Goal: Information Seeking & Learning: Learn about a topic

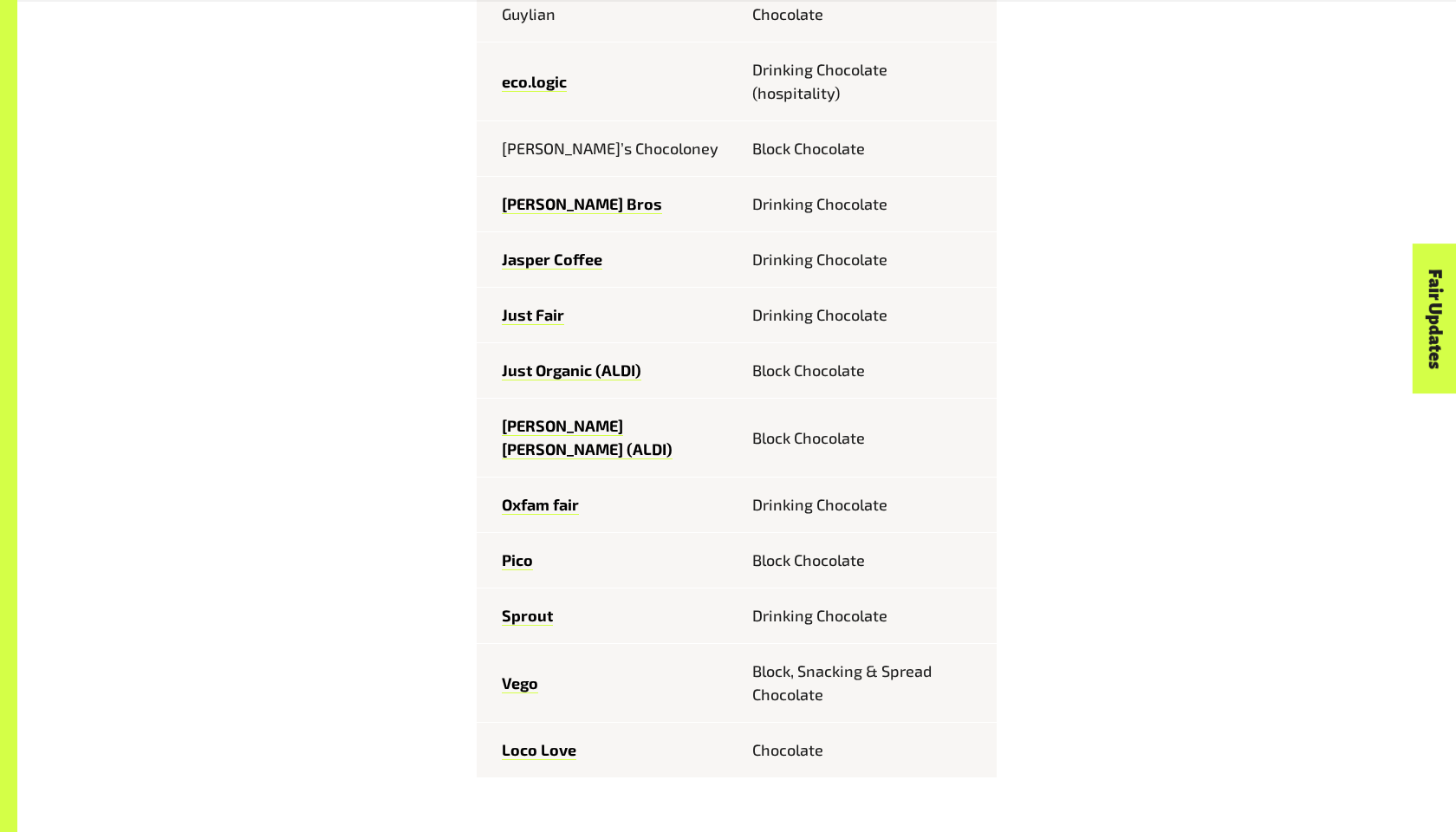
scroll to position [1171, 0]
click at [508, 604] on link "Sprout" at bounding box center [527, 614] width 51 height 20
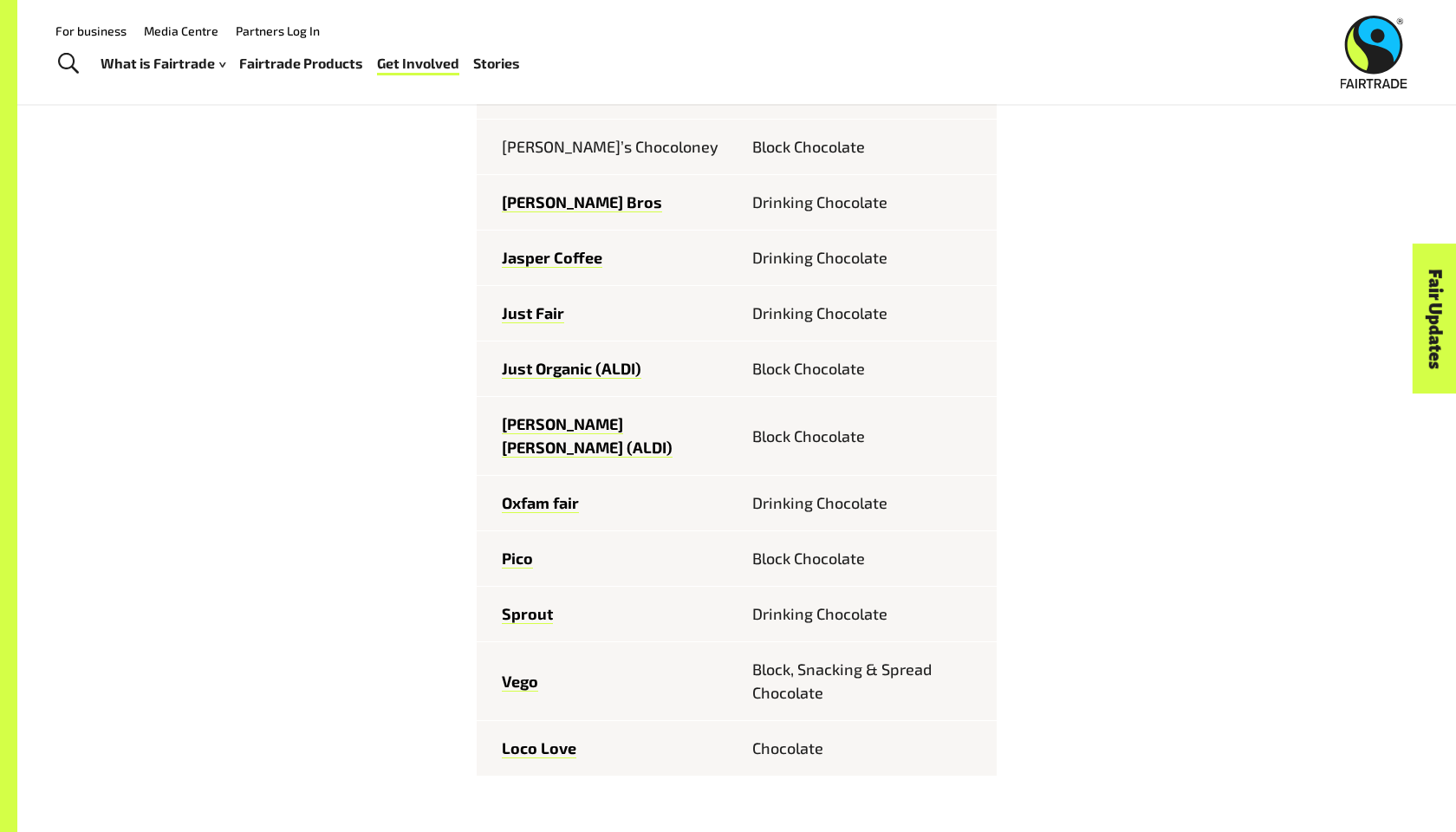
click at [250, 133] on div "Fairtrade chocolate brands sold in Australia Feastables Chocolate Bar Bennetto …" at bounding box center [737, 706] width 1082 height 1838
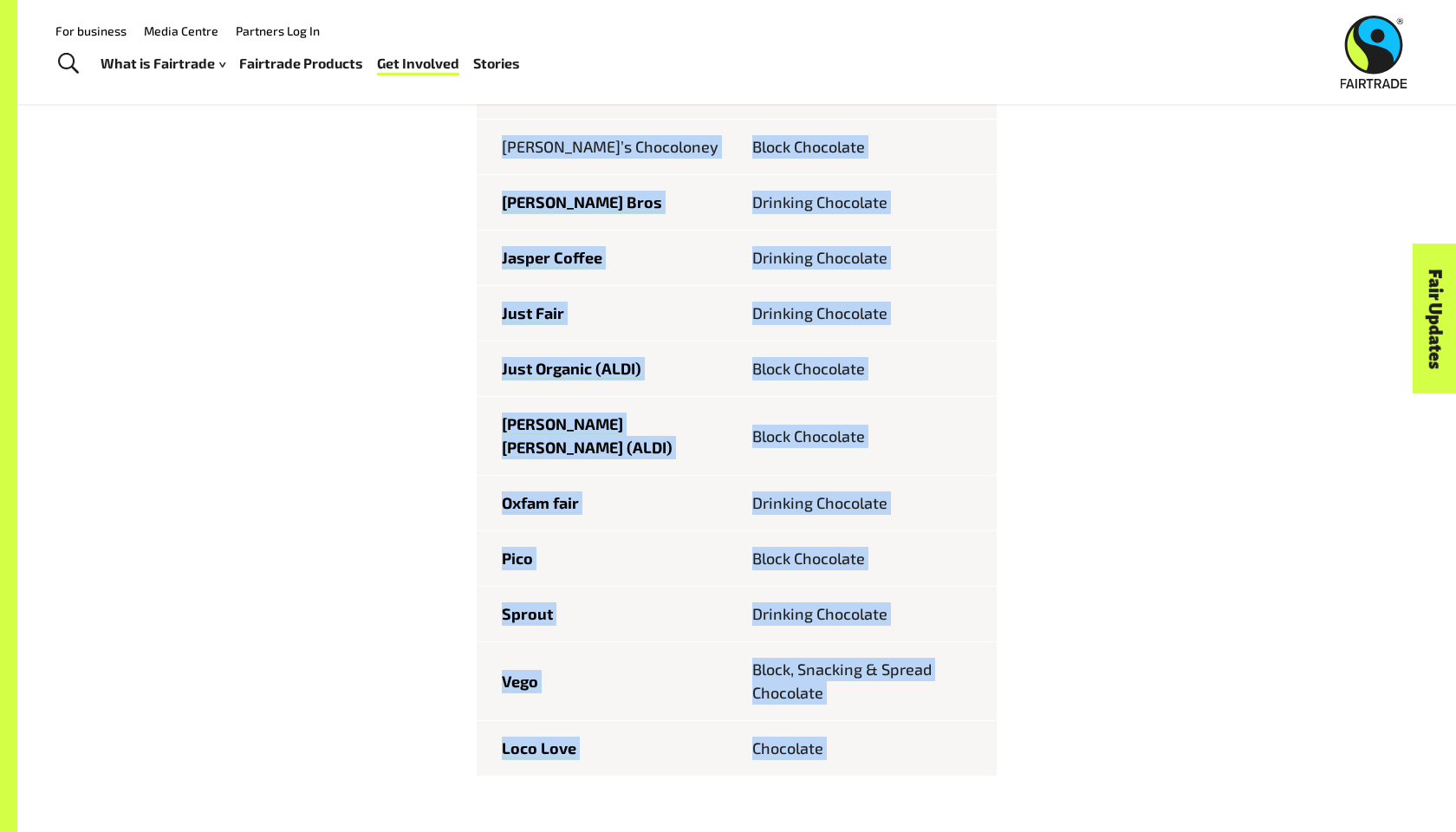
click at [250, 264] on div "Fairtrade chocolate brands sold in Australia Feastables Chocolate Bar Bennetto …" at bounding box center [737, 706] width 1082 height 1838
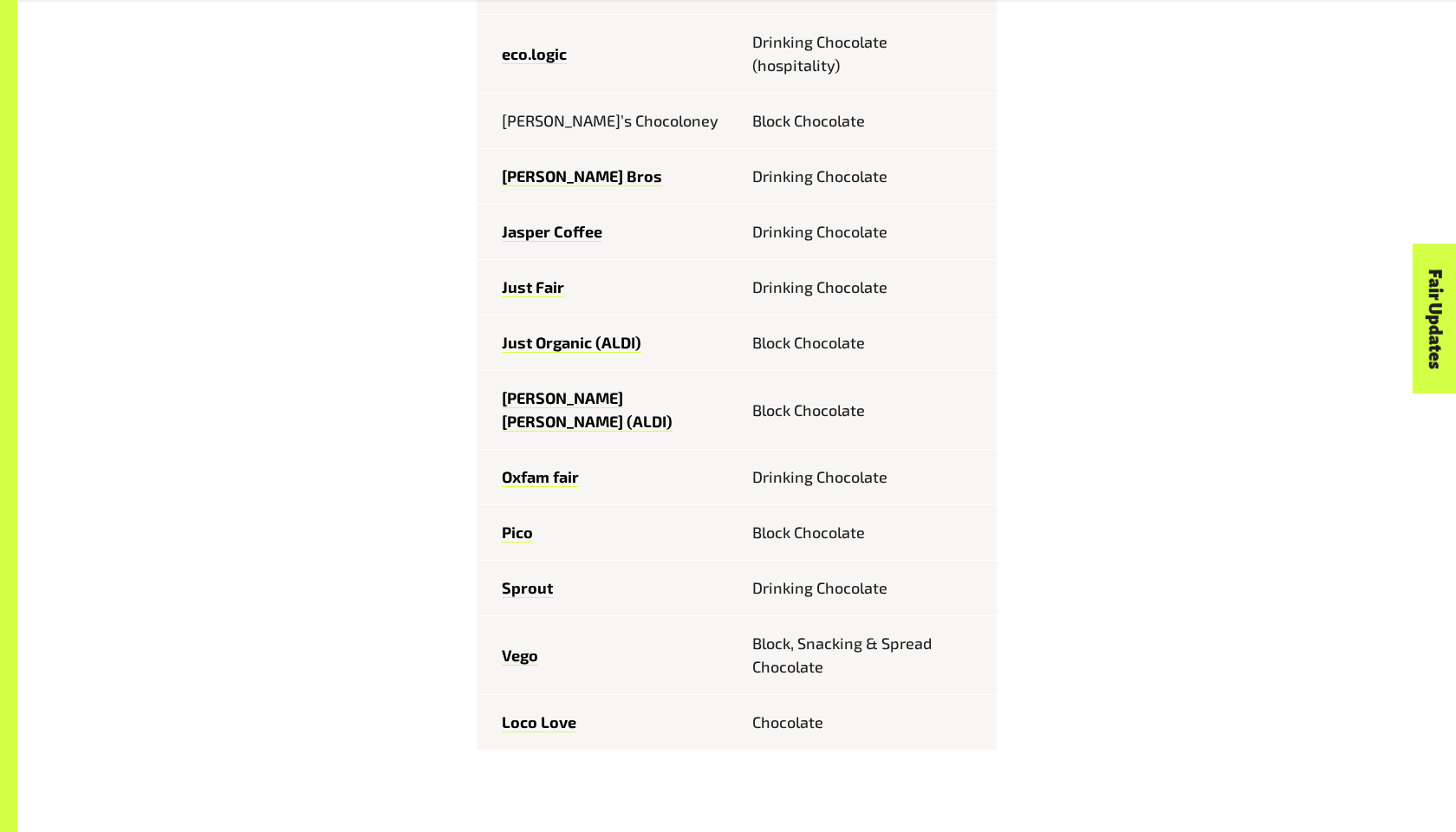
scroll to position [1199, 0]
click at [338, 355] on div "Fairtrade chocolate brands sold in Australia Feastables Chocolate Bar Bennetto …" at bounding box center [737, 679] width 1082 height 1838
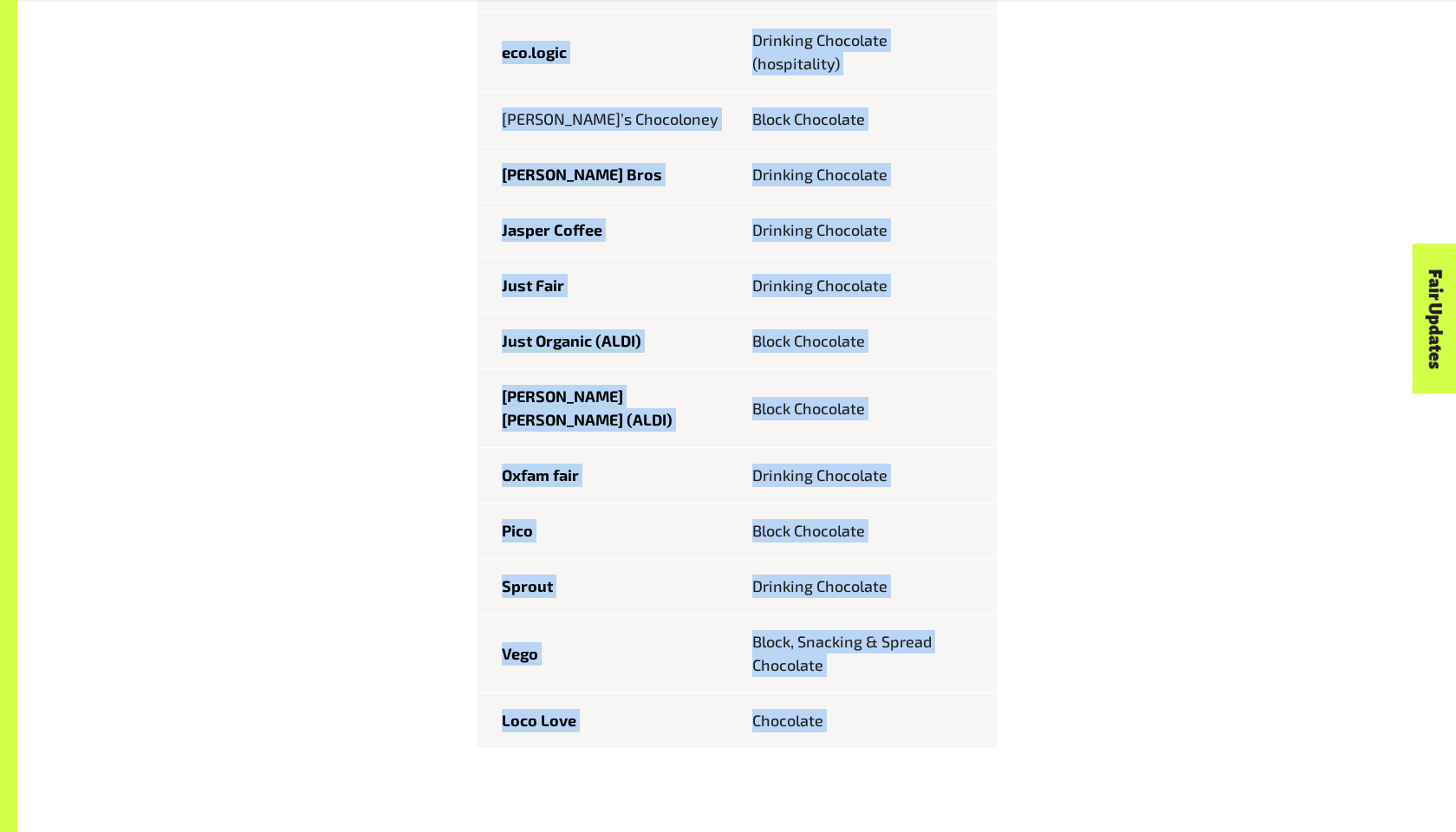
click at [342, 404] on div "Fairtrade chocolate brands sold in Australia Feastables Chocolate Bar Bennetto …" at bounding box center [737, 679] width 1082 height 1838
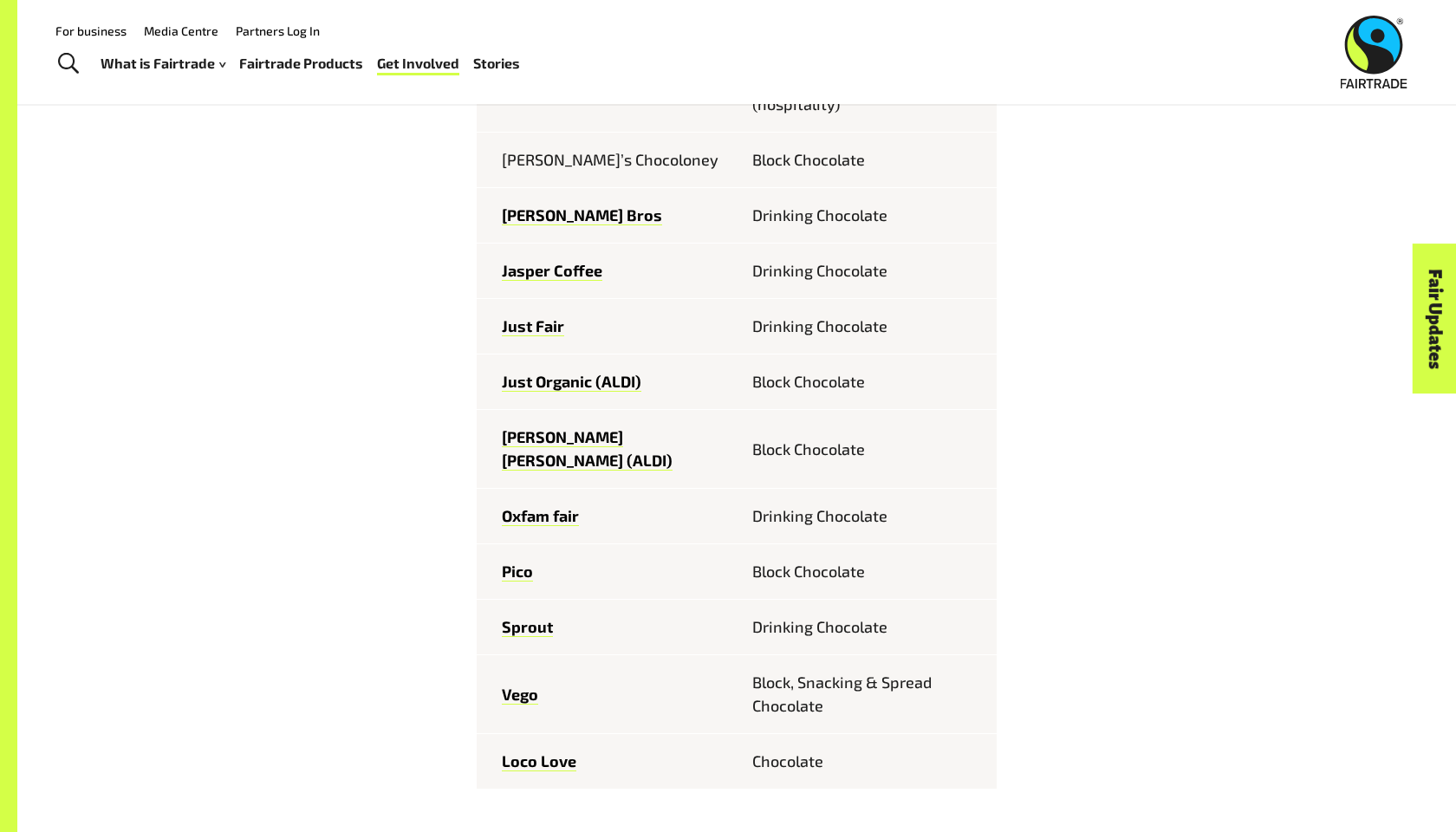
scroll to position [1129, 0]
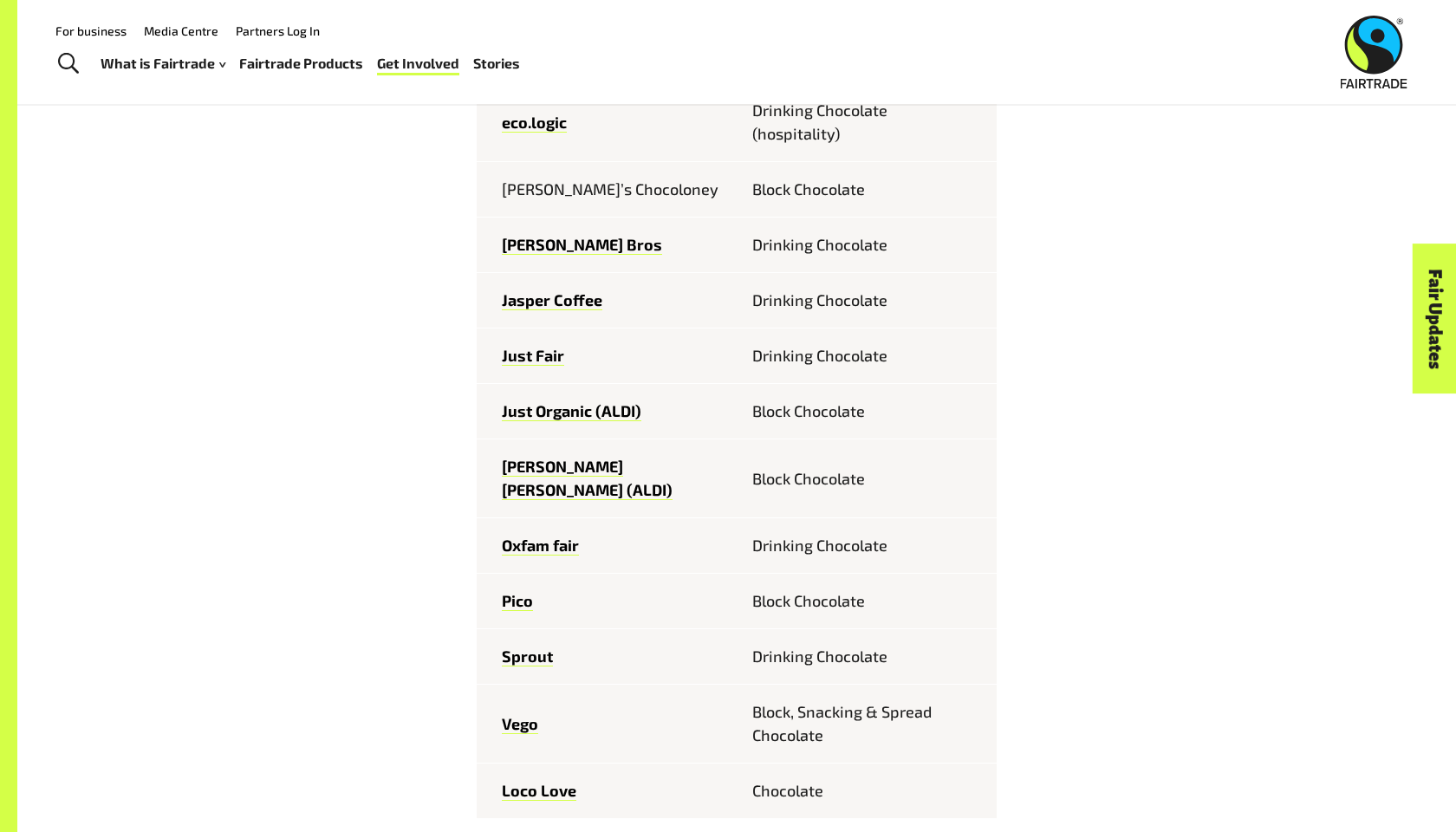
click at [218, 409] on div "Fairtrade chocolate brands sold in Australia Feastables Chocolate Bar Bennetto …" at bounding box center [737, 749] width 1082 height 1838
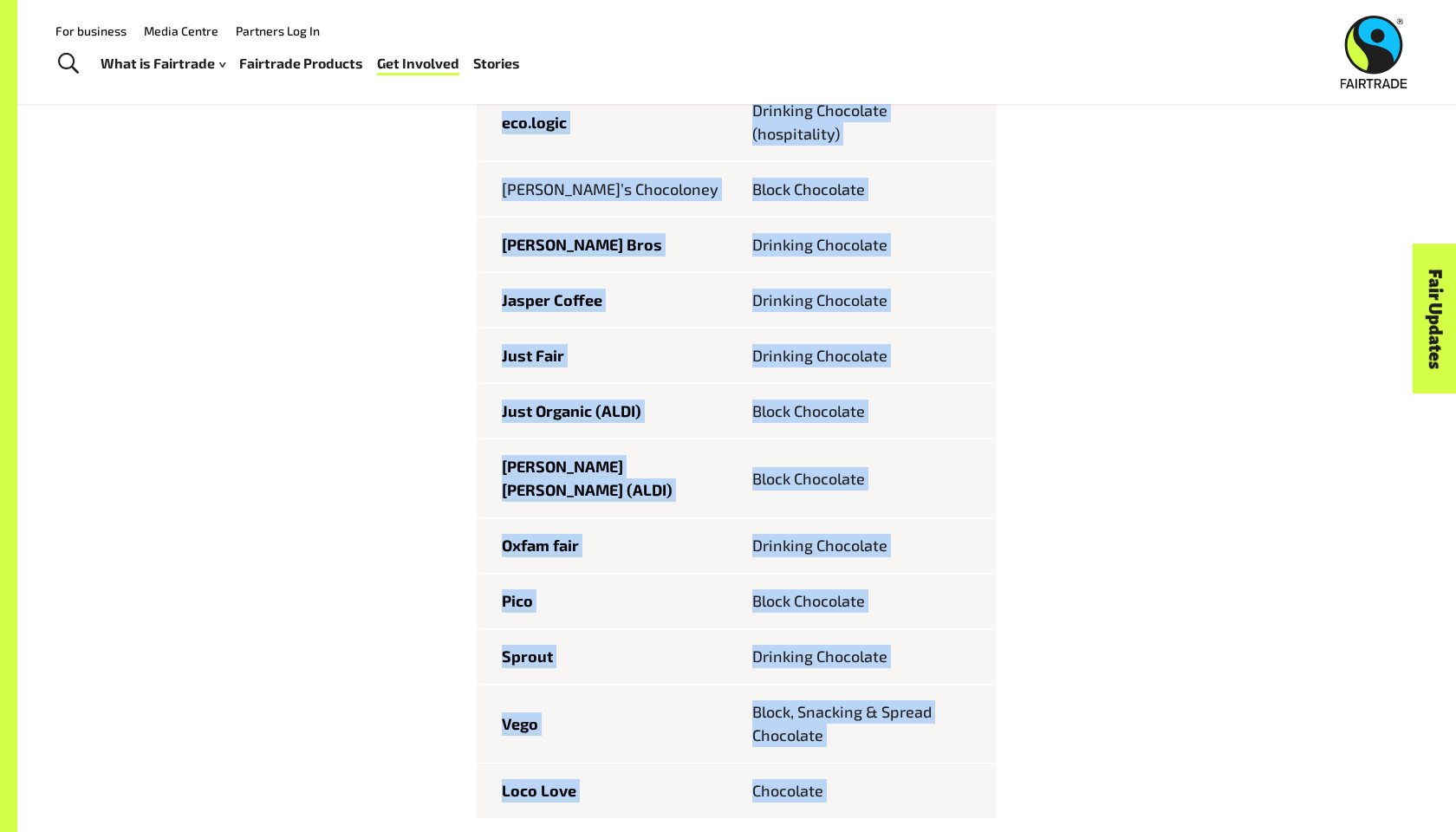
click at [294, 458] on div "Fairtrade chocolate brands sold in Australia Feastables Chocolate Bar Bennetto …" at bounding box center [737, 749] width 1082 height 1838
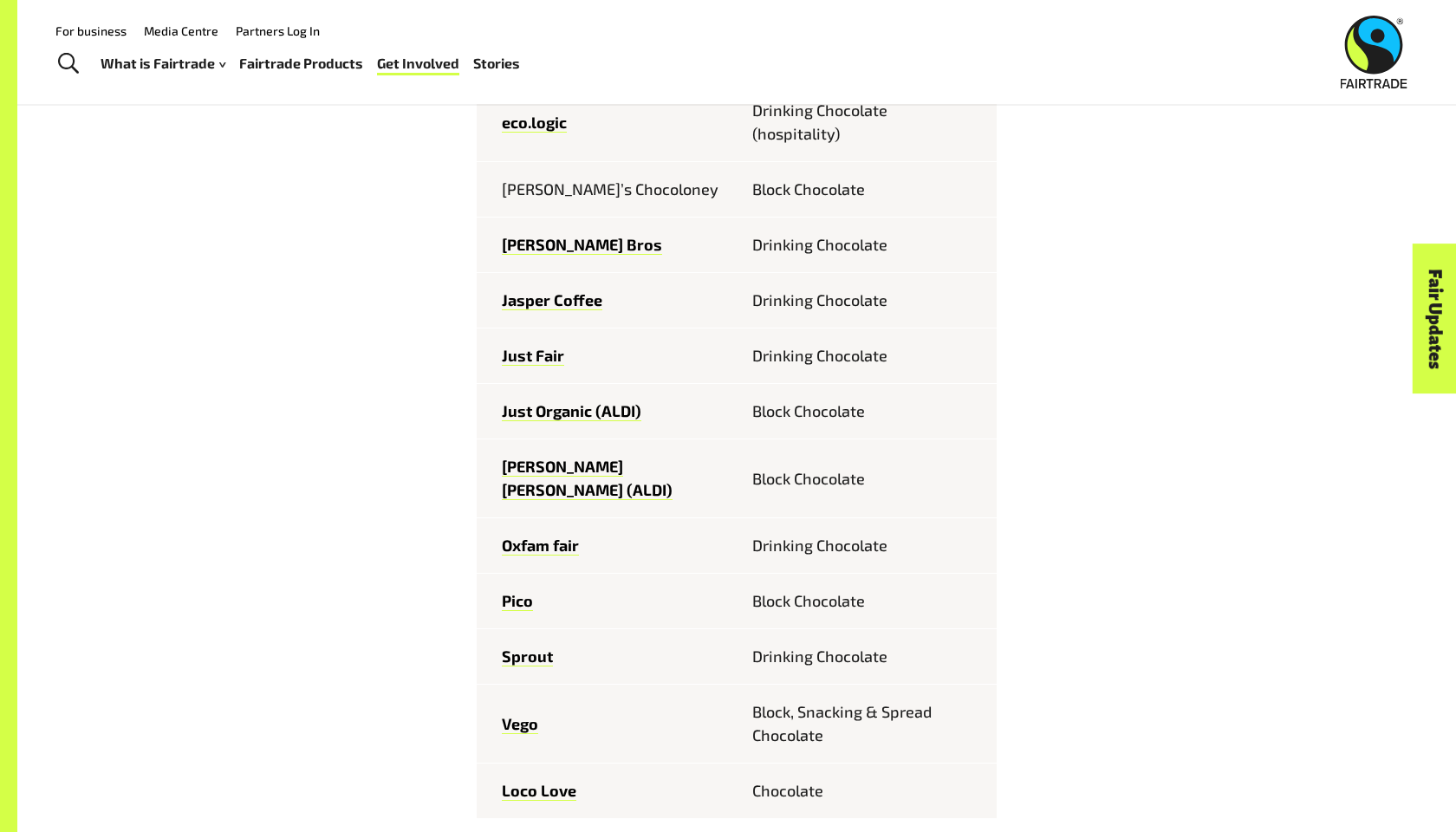
click at [449, 472] on div "Fairtrade chocolate brands sold in Australia Feastables Chocolate Bar Bennetto …" at bounding box center [737, 749] width 1082 height 1838
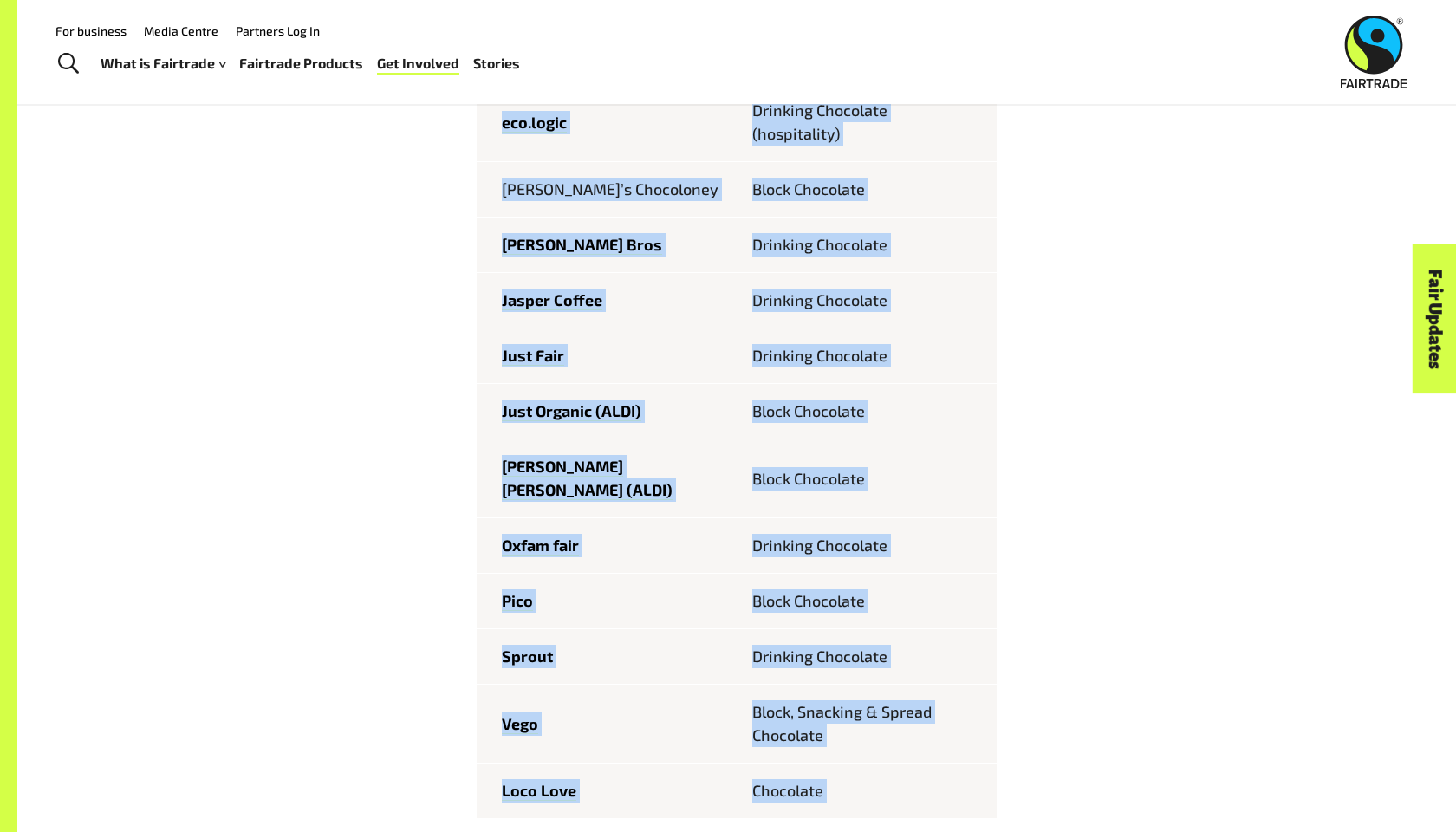
click at [383, 492] on div "Fairtrade chocolate brands sold in Australia Feastables Chocolate Bar Bennetto …" at bounding box center [737, 749] width 1082 height 1838
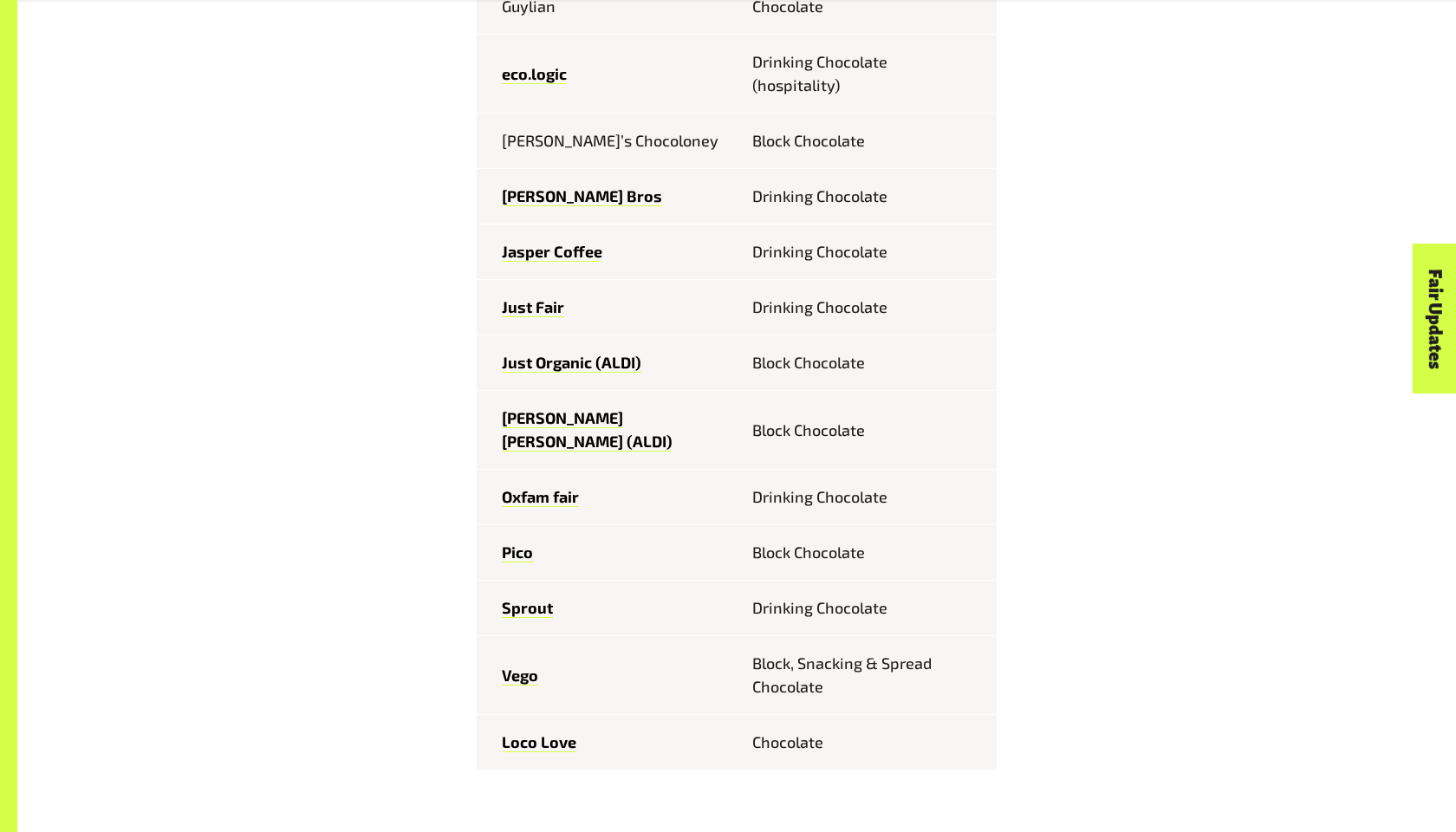
scroll to position [1179, 0]
click at [575, 371] on td "Just Organic (ALDI)" at bounding box center [607, 361] width 260 height 55
click at [559, 349] on td "Just Organic (ALDI)" at bounding box center [607, 361] width 260 height 55
click at [560, 366] on link "Just Organic (ALDI)" at bounding box center [572, 360] width 140 height 20
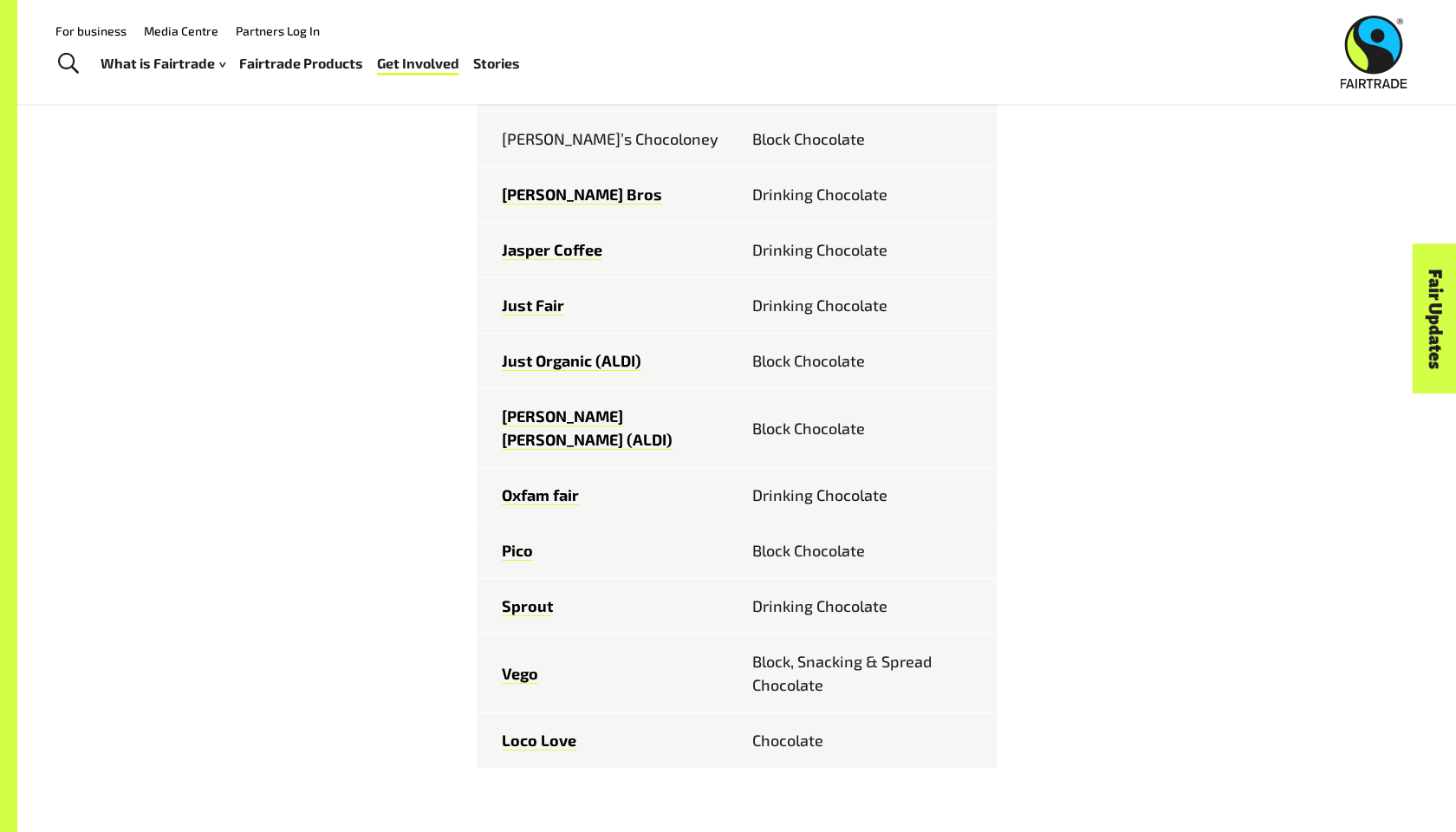
click at [277, 257] on div "Fairtrade chocolate brands sold in Australia Feastables Chocolate Bar Bennetto …" at bounding box center [737, 698] width 1082 height 1838
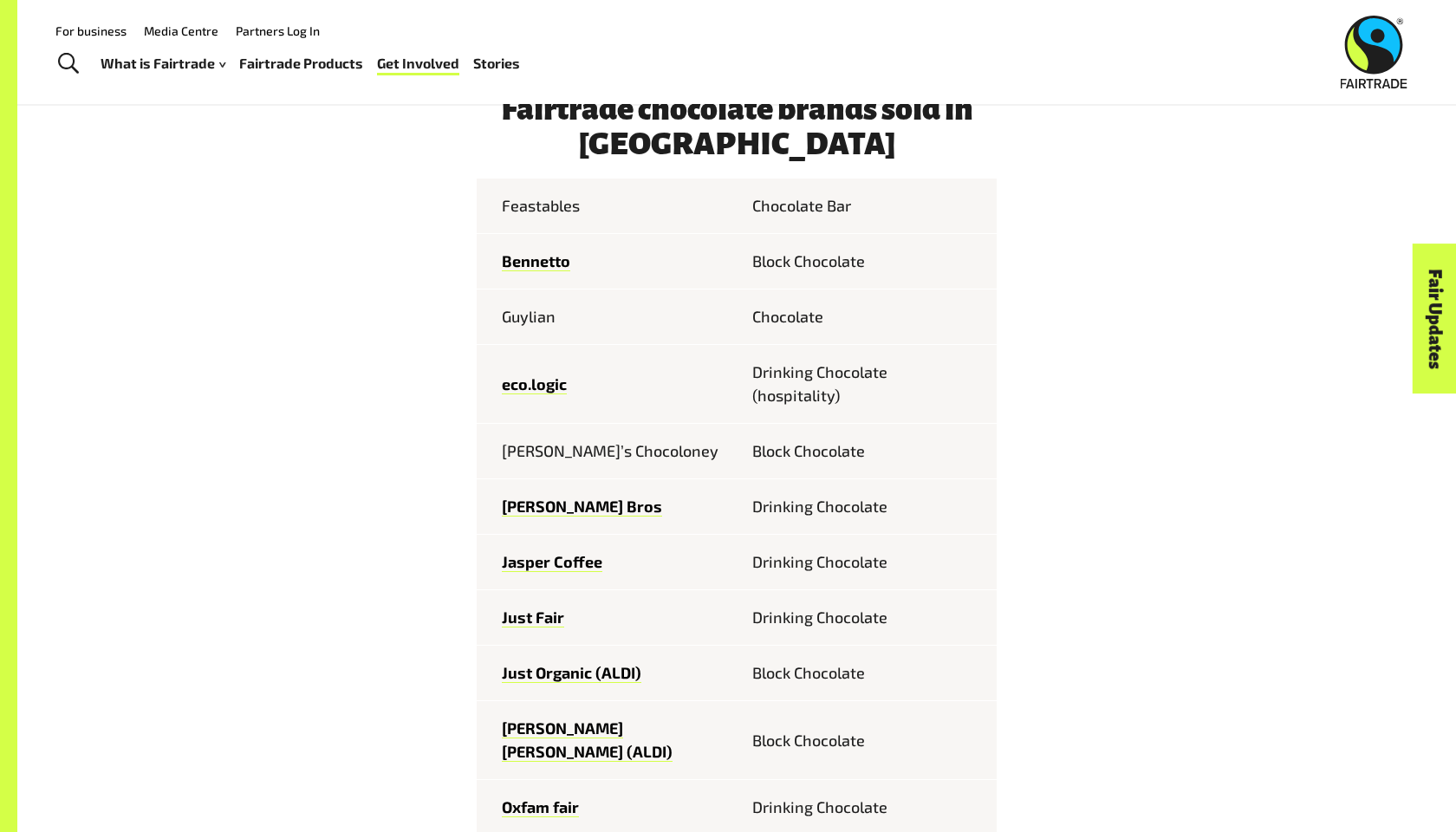
scroll to position [848, 0]
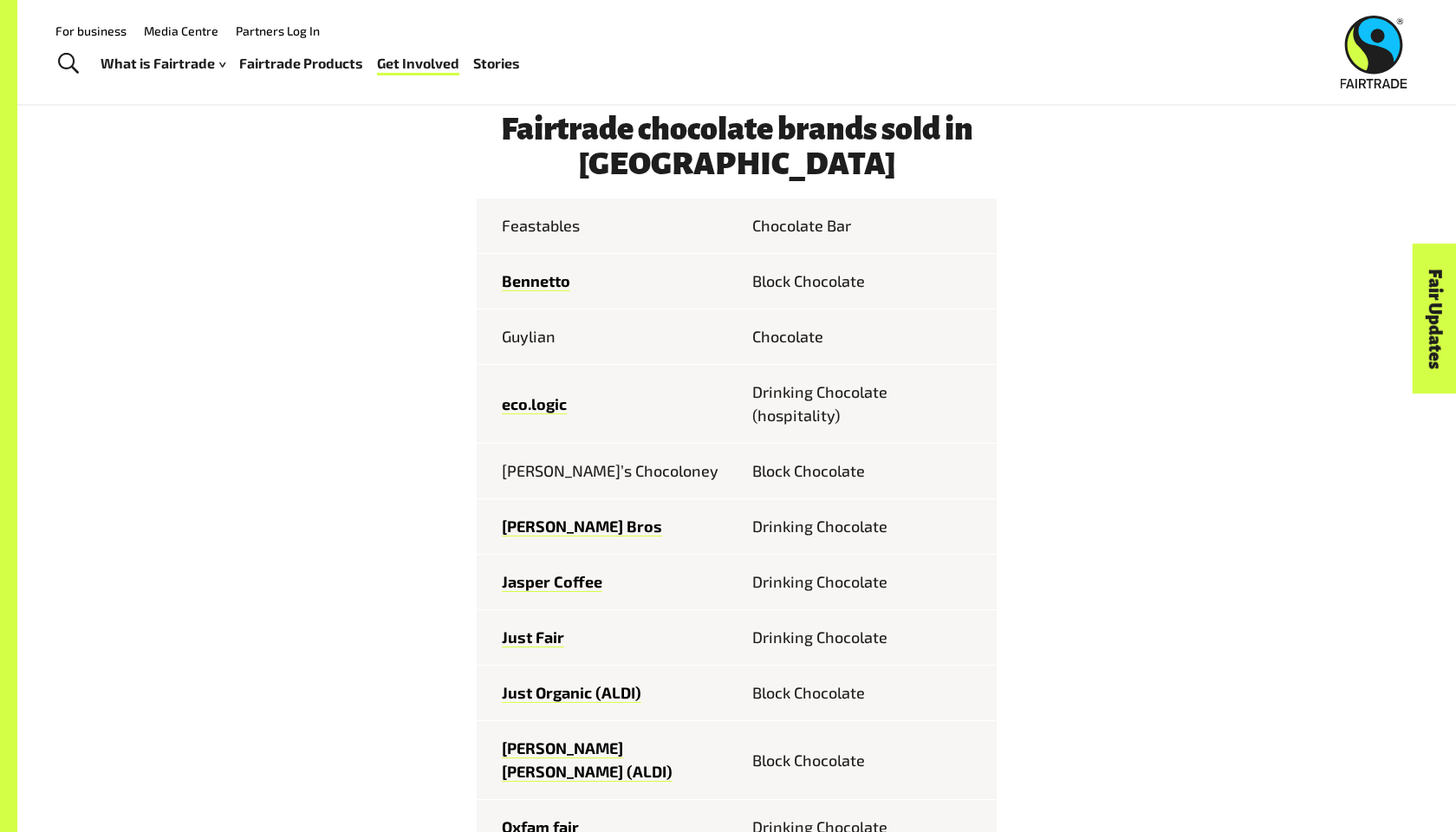
click at [533, 221] on td "Feastables" at bounding box center [607, 225] width 260 height 55
drag, startPoint x: 503, startPoint y: 225, endPoint x: 615, endPoint y: 233, distance: 112.3
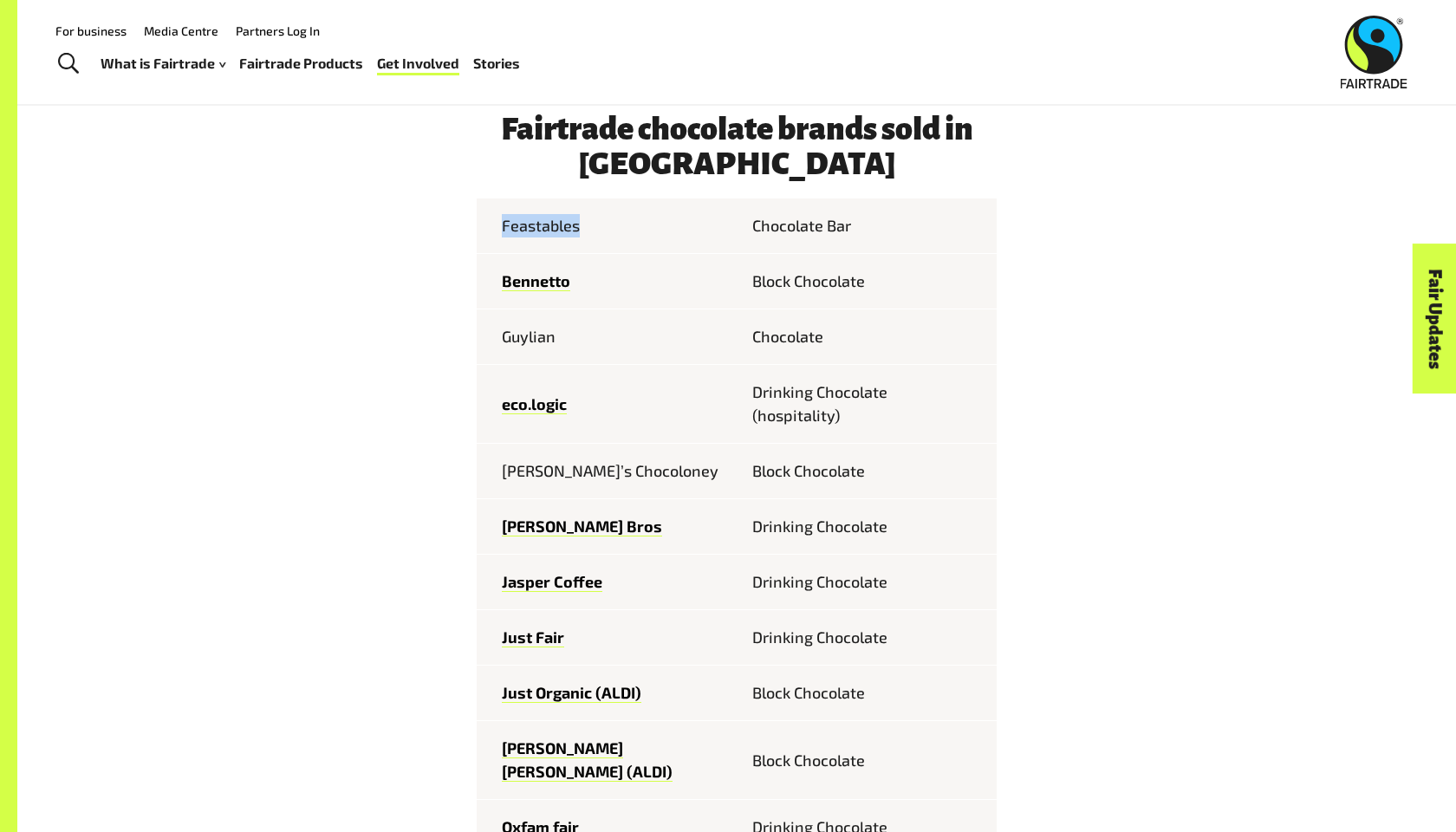
click at [615, 233] on td "Feastables" at bounding box center [607, 225] width 260 height 55
copy td "Feastables"
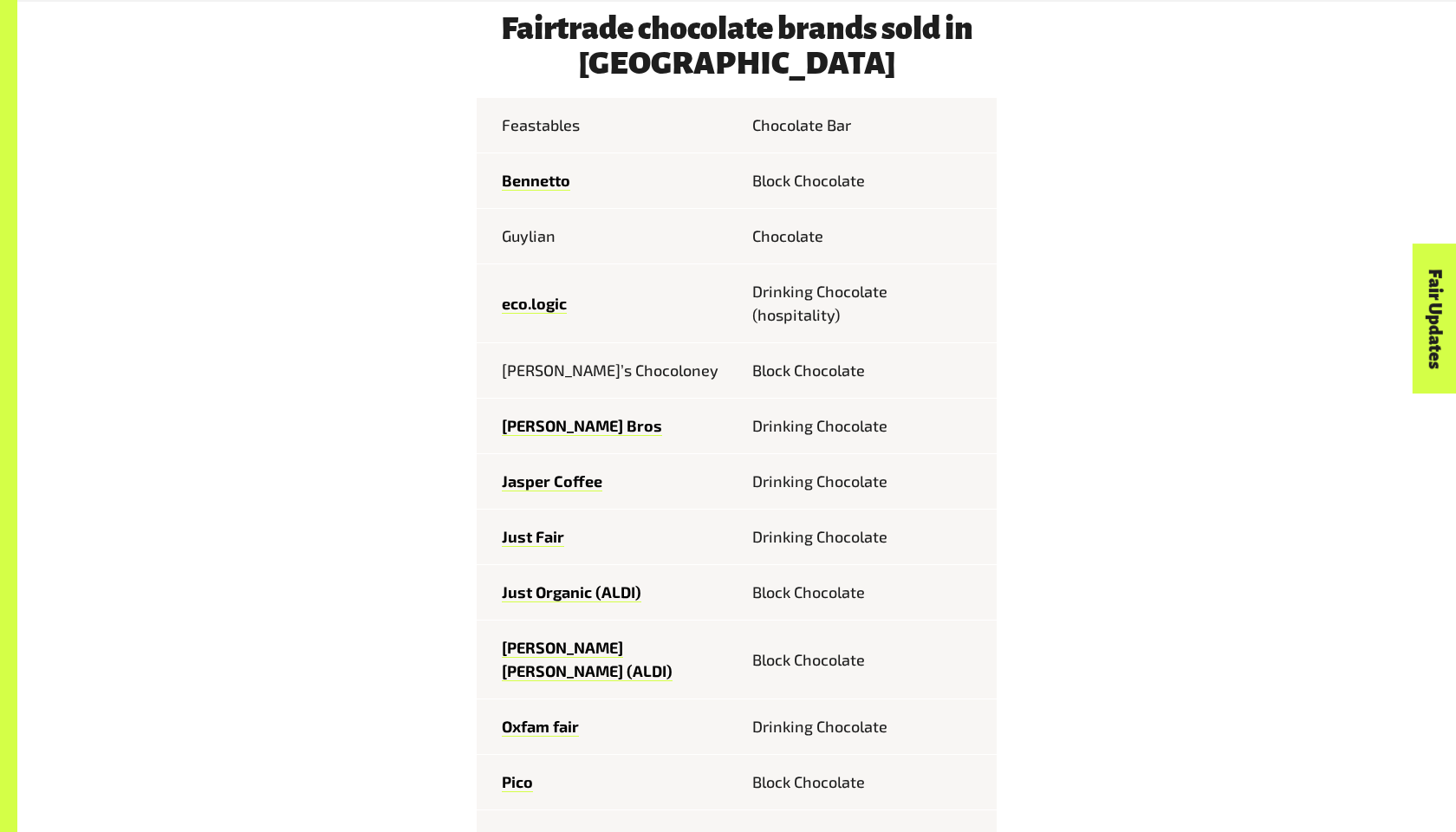
scroll to position [948, 0]
click at [536, 175] on link "Bennetto" at bounding box center [536, 180] width 68 height 20
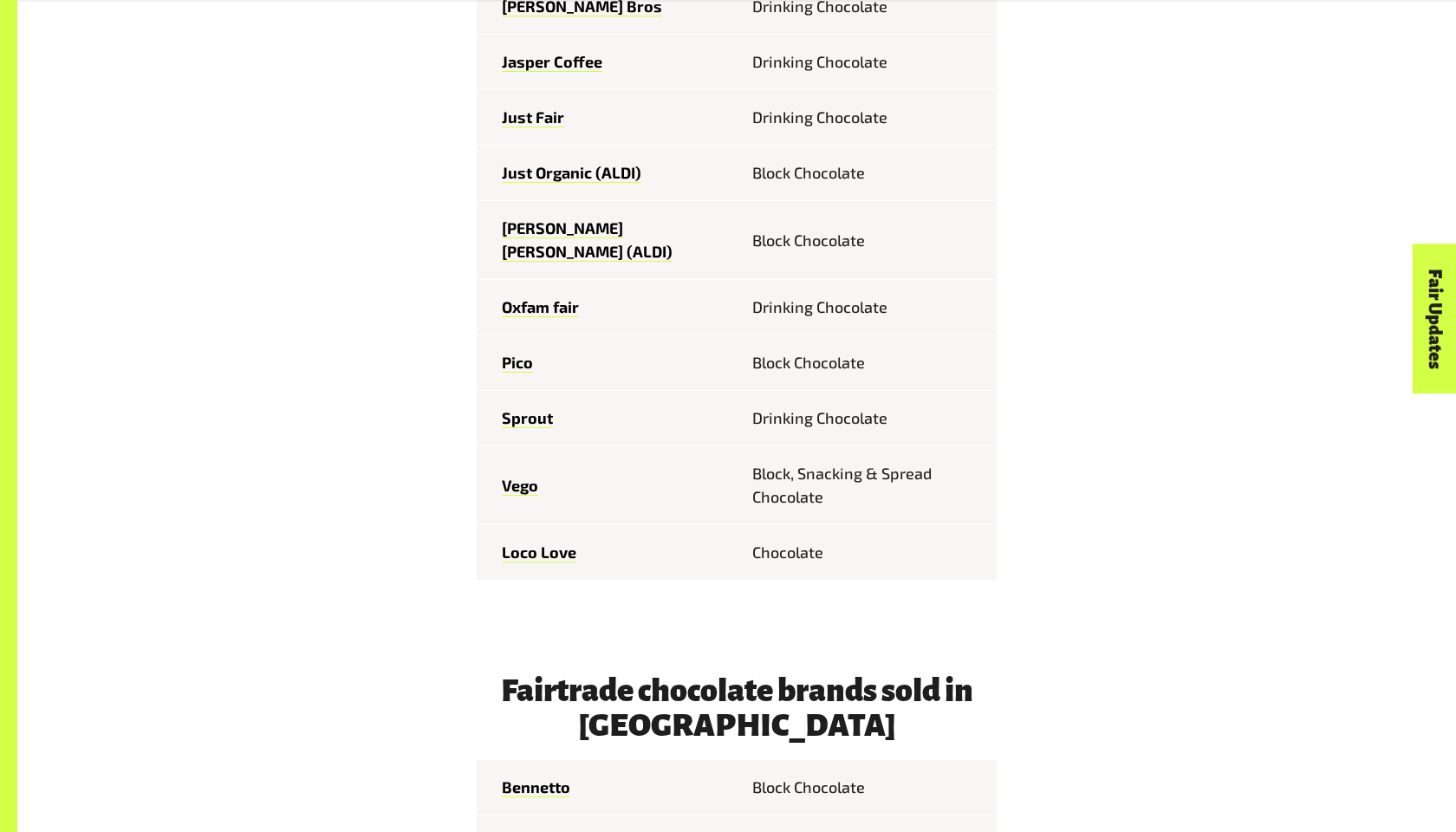
scroll to position [1377, 0]
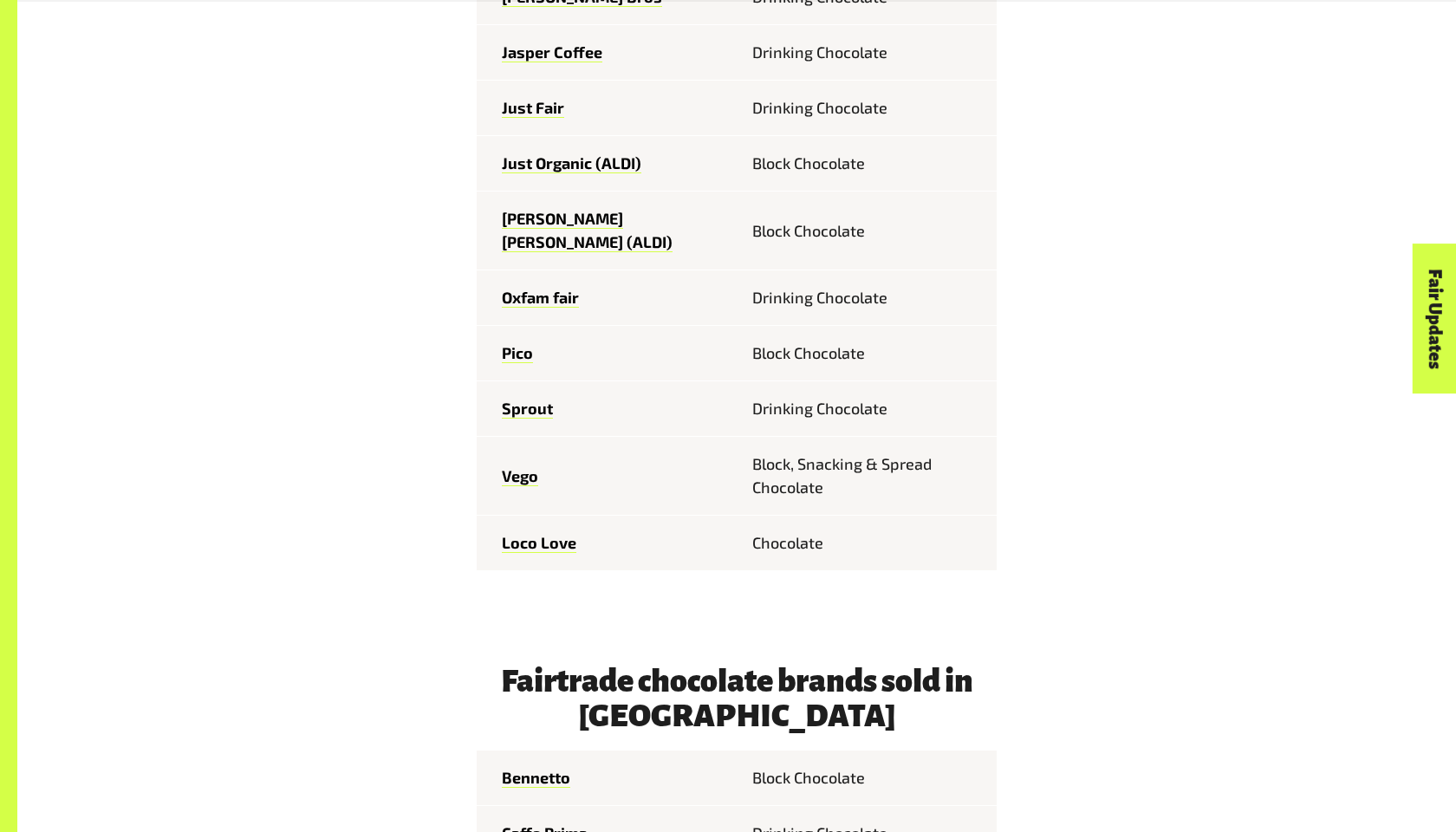
click at [342, 497] on div "Fairtrade chocolate brands sold in Australia Feastables Chocolate Bar Bennetto …" at bounding box center [737, 501] width 1082 height 1838
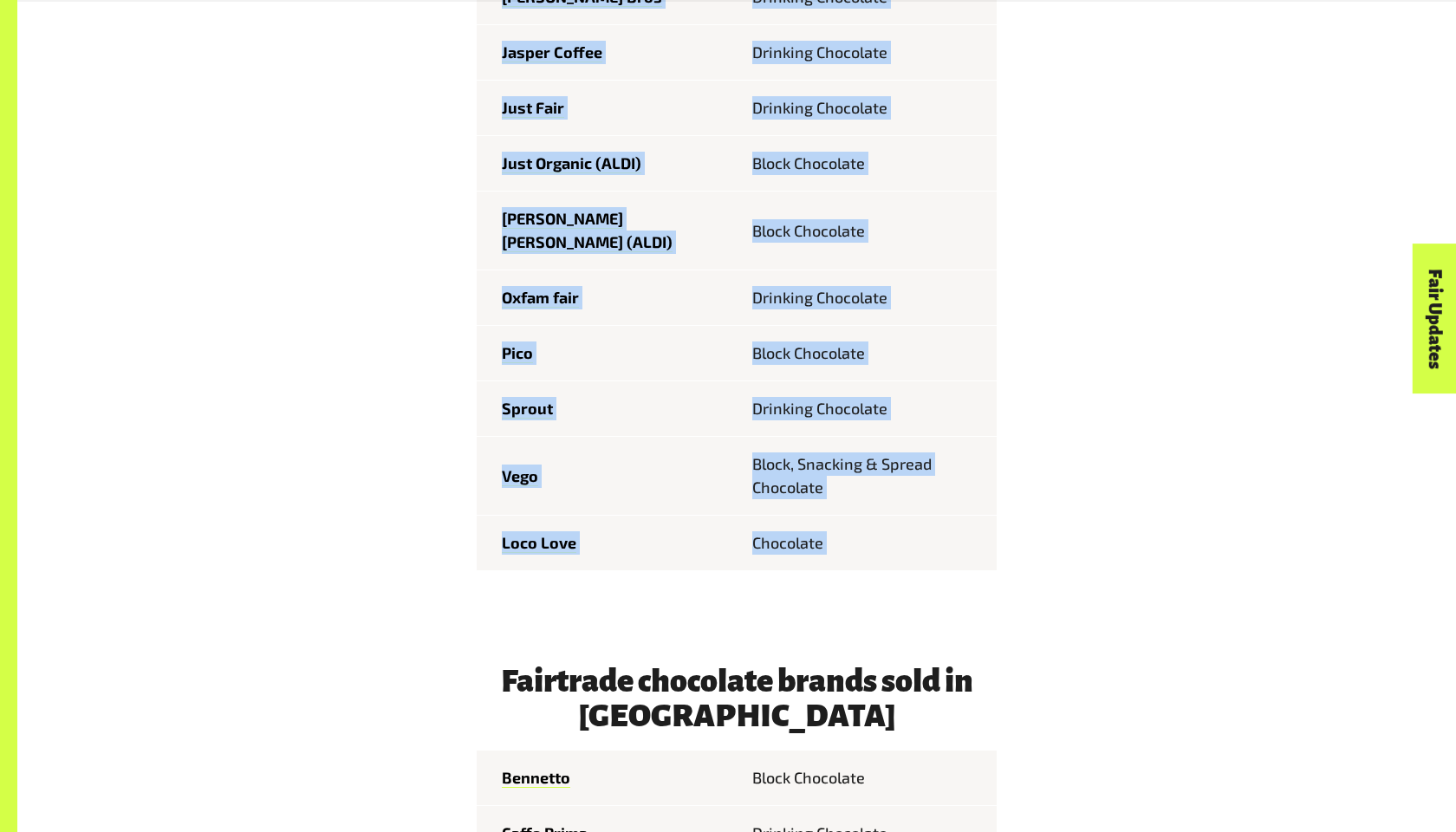
click at [343, 591] on div "Fairtrade chocolate brands sold in Australia Feastables Chocolate Bar Bennetto …" at bounding box center [737, 501] width 1082 height 1838
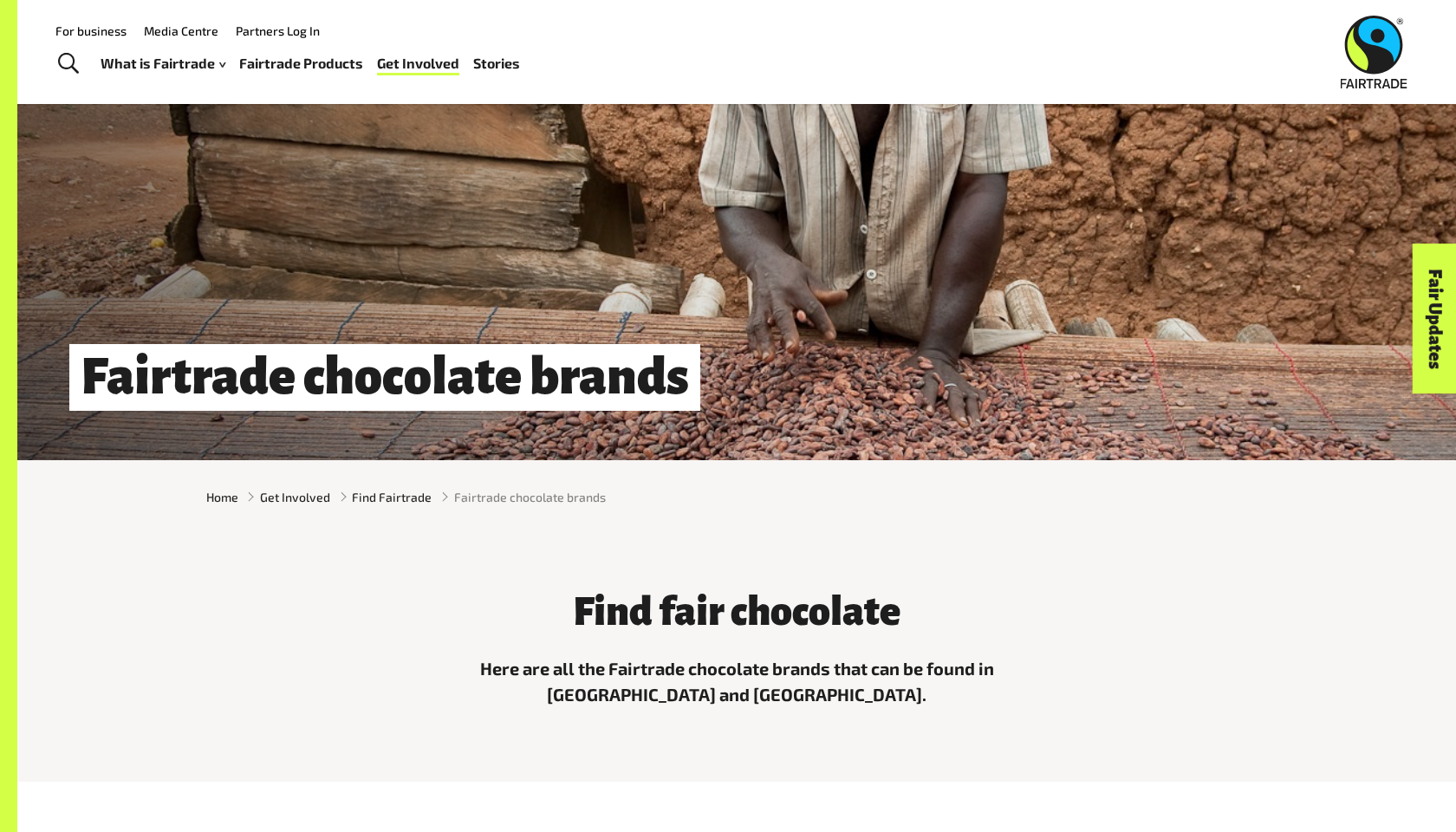
scroll to position [96, 0]
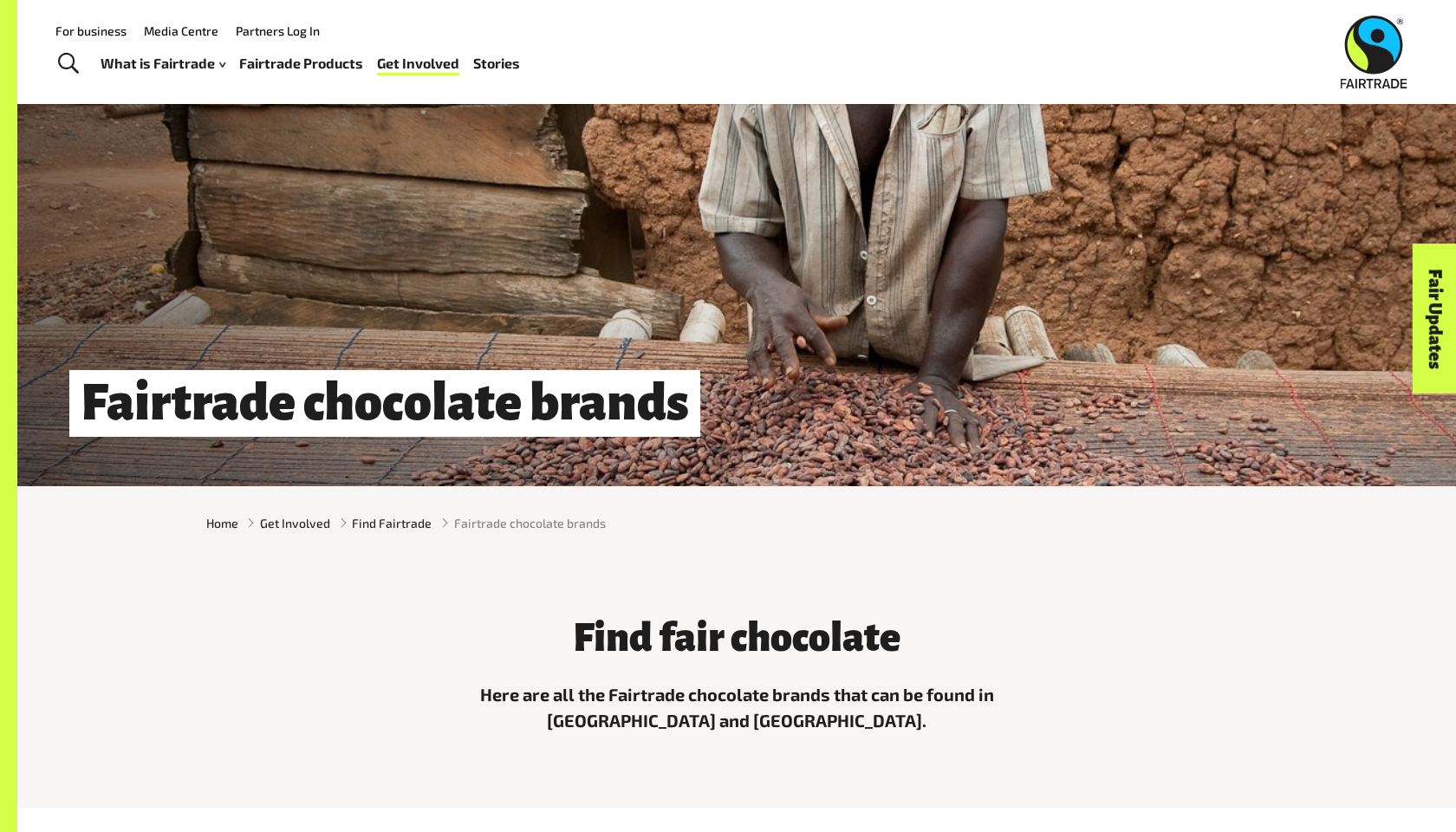
click at [311, 63] on link "Fairtrade Products" at bounding box center [301, 64] width 124 height 25
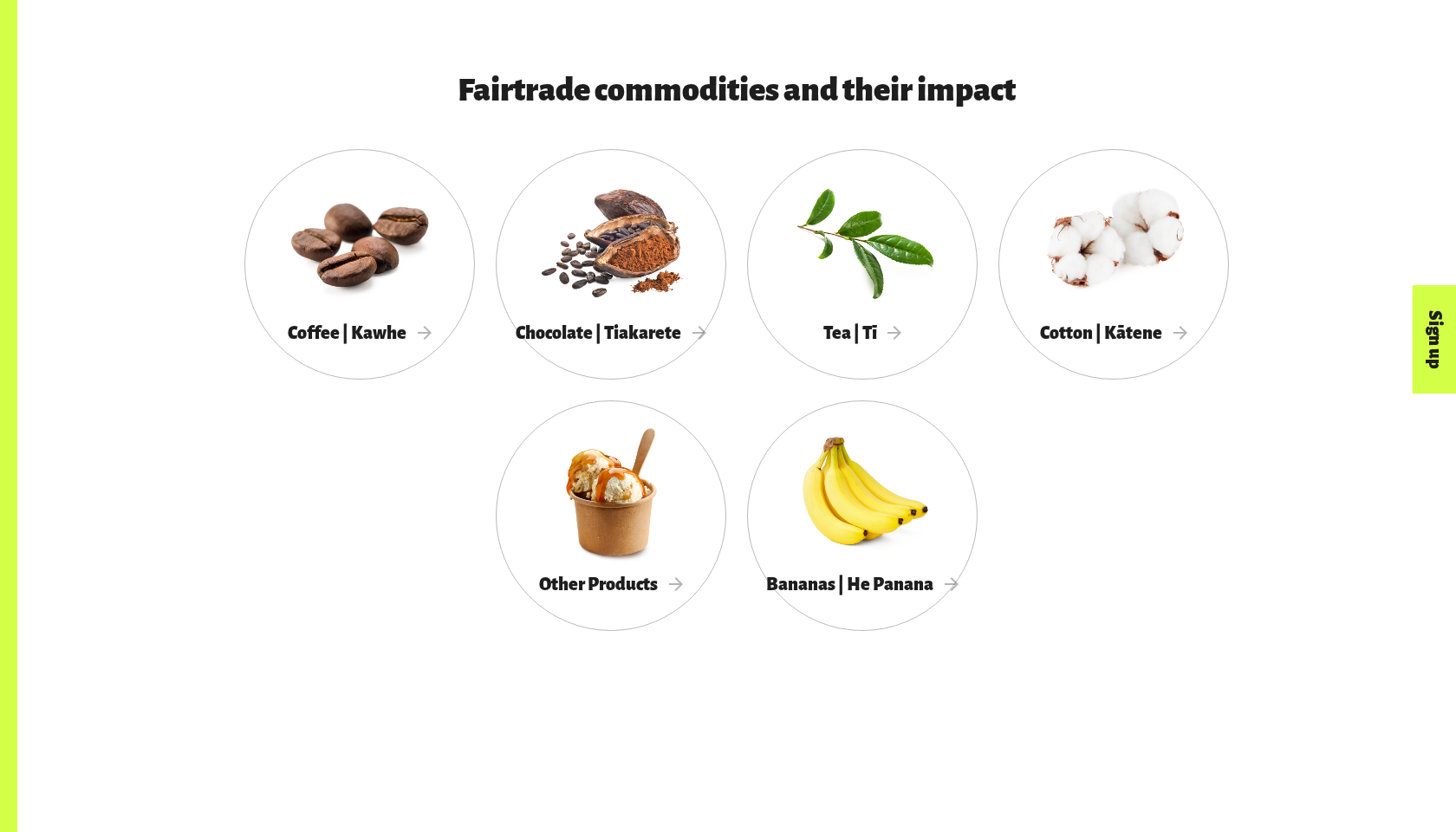
scroll to position [985, 0]
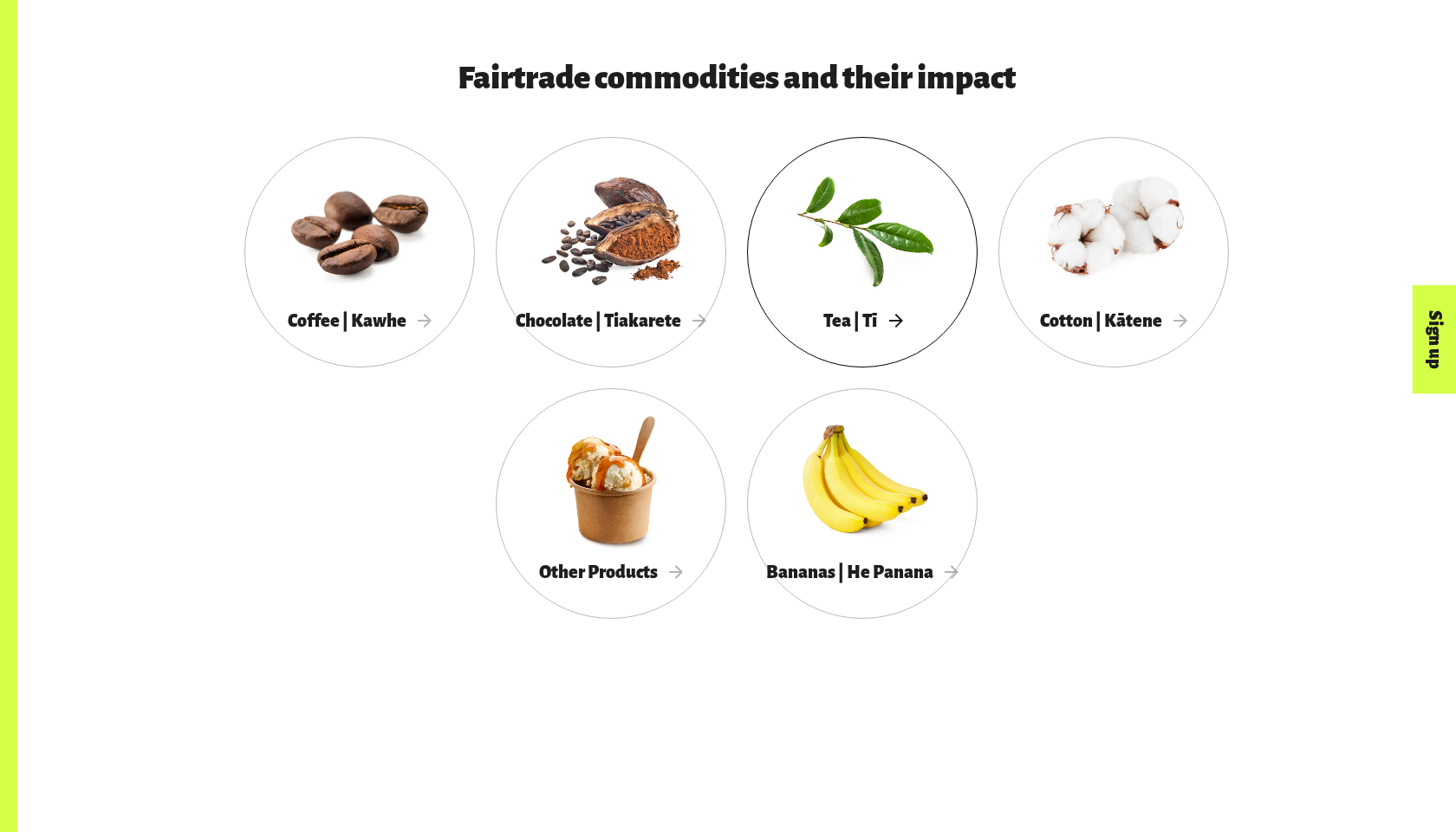
click at [858, 324] on span "Tea | Tī" at bounding box center [863, 320] width 79 height 19
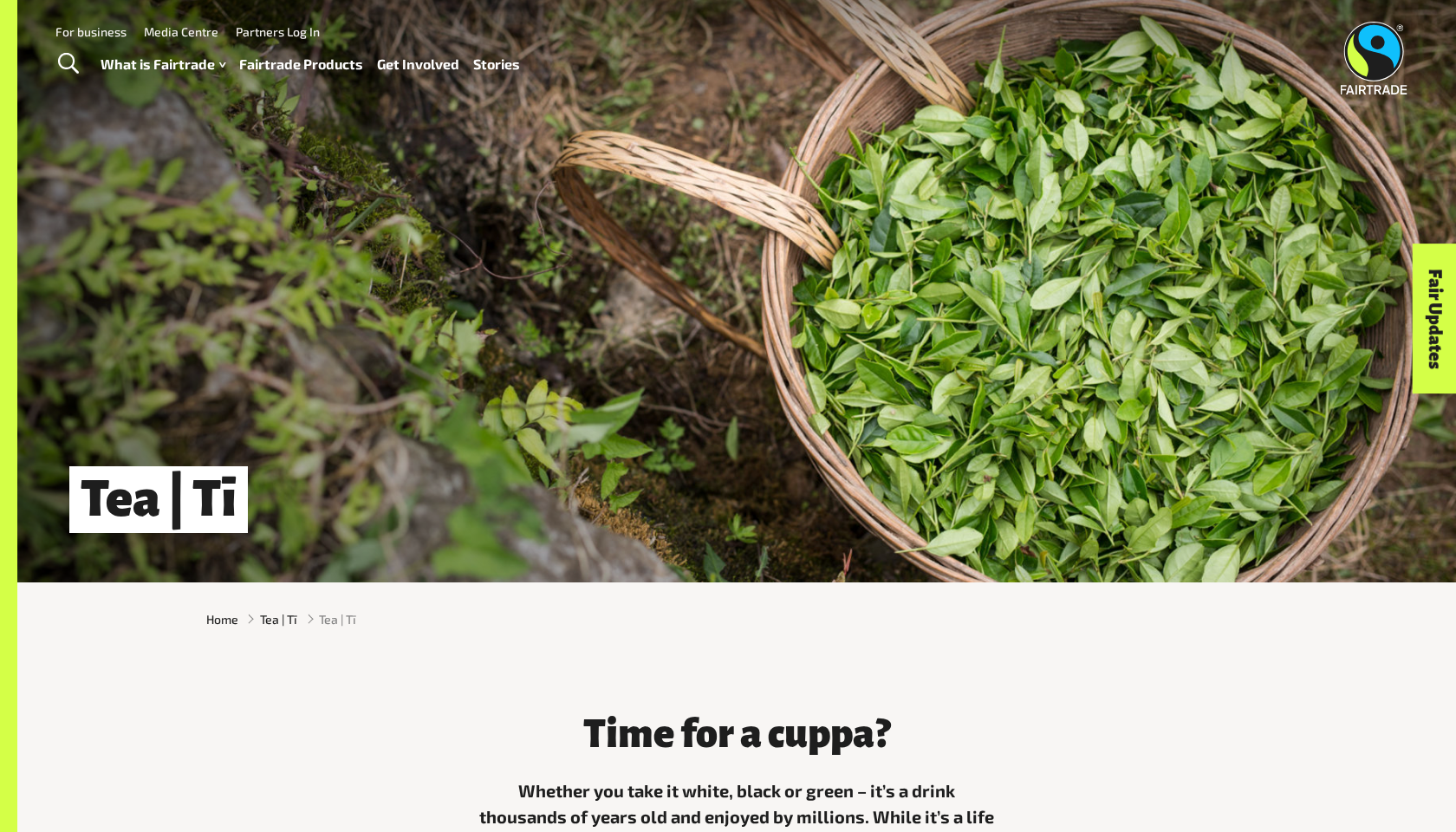
click at [296, 60] on link "Fairtrade Products" at bounding box center [301, 65] width 124 height 25
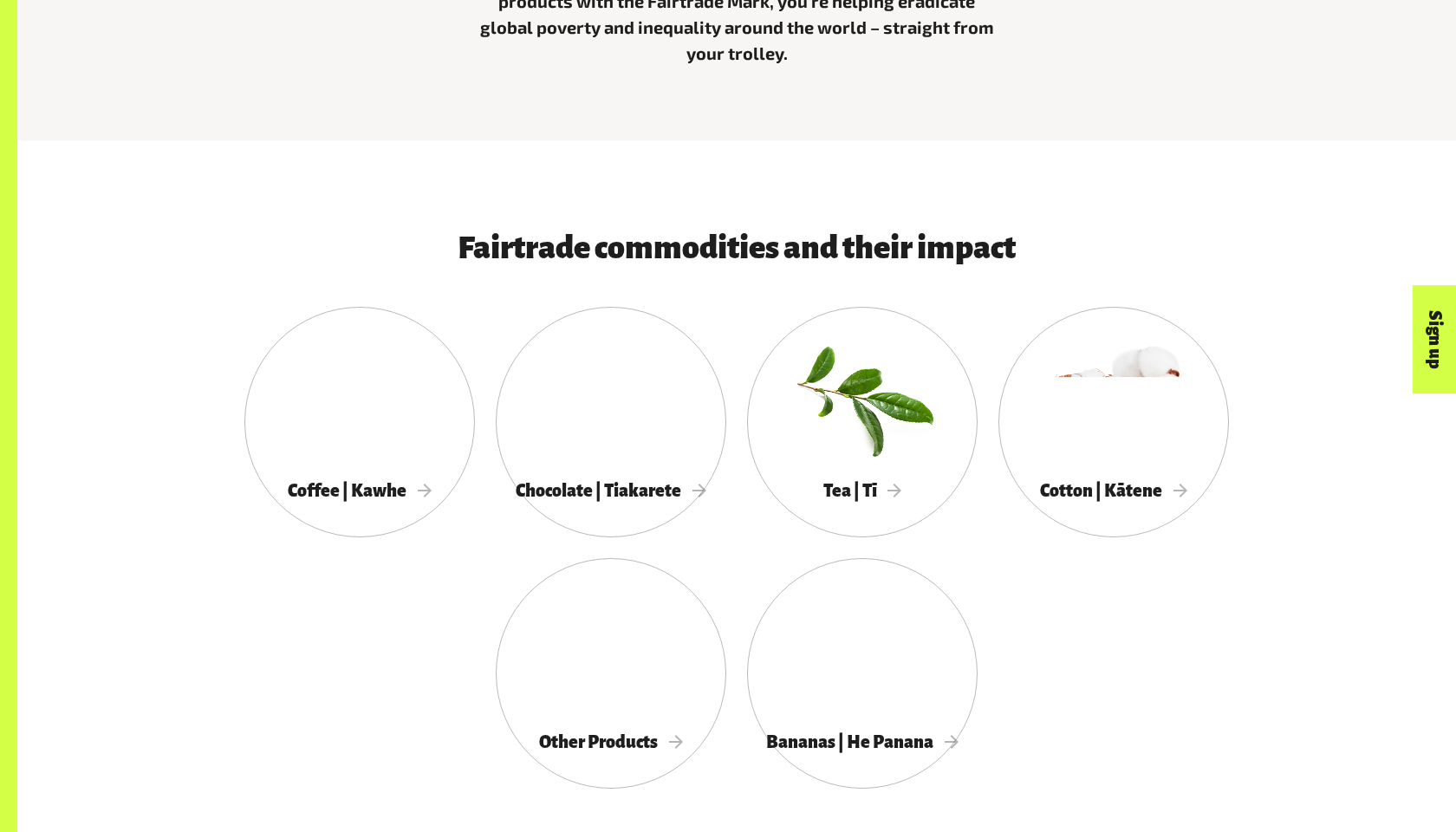
scroll to position [1056, 0]
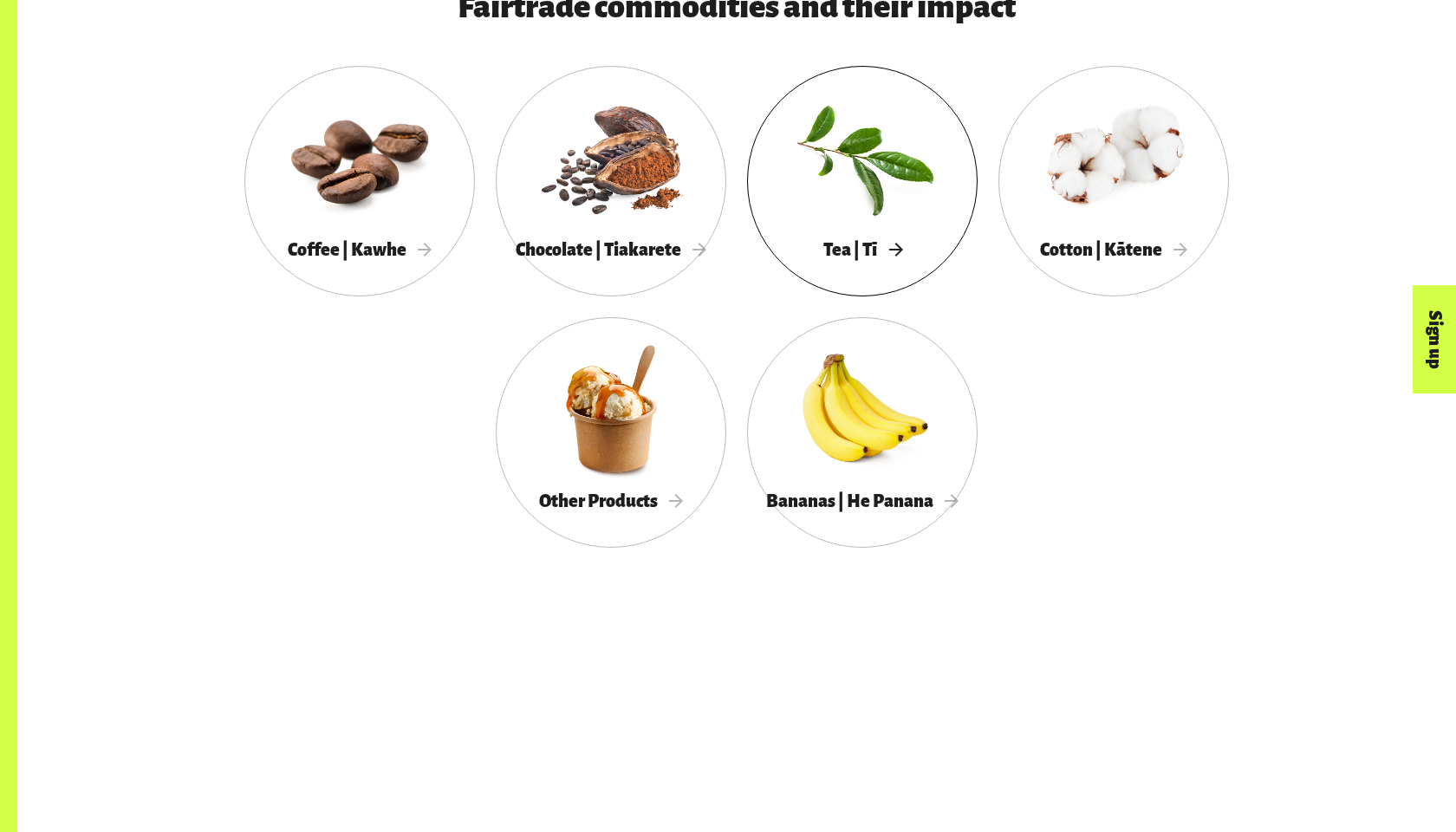
click at [890, 213] on div at bounding box center [862, 157] width 230 height 150
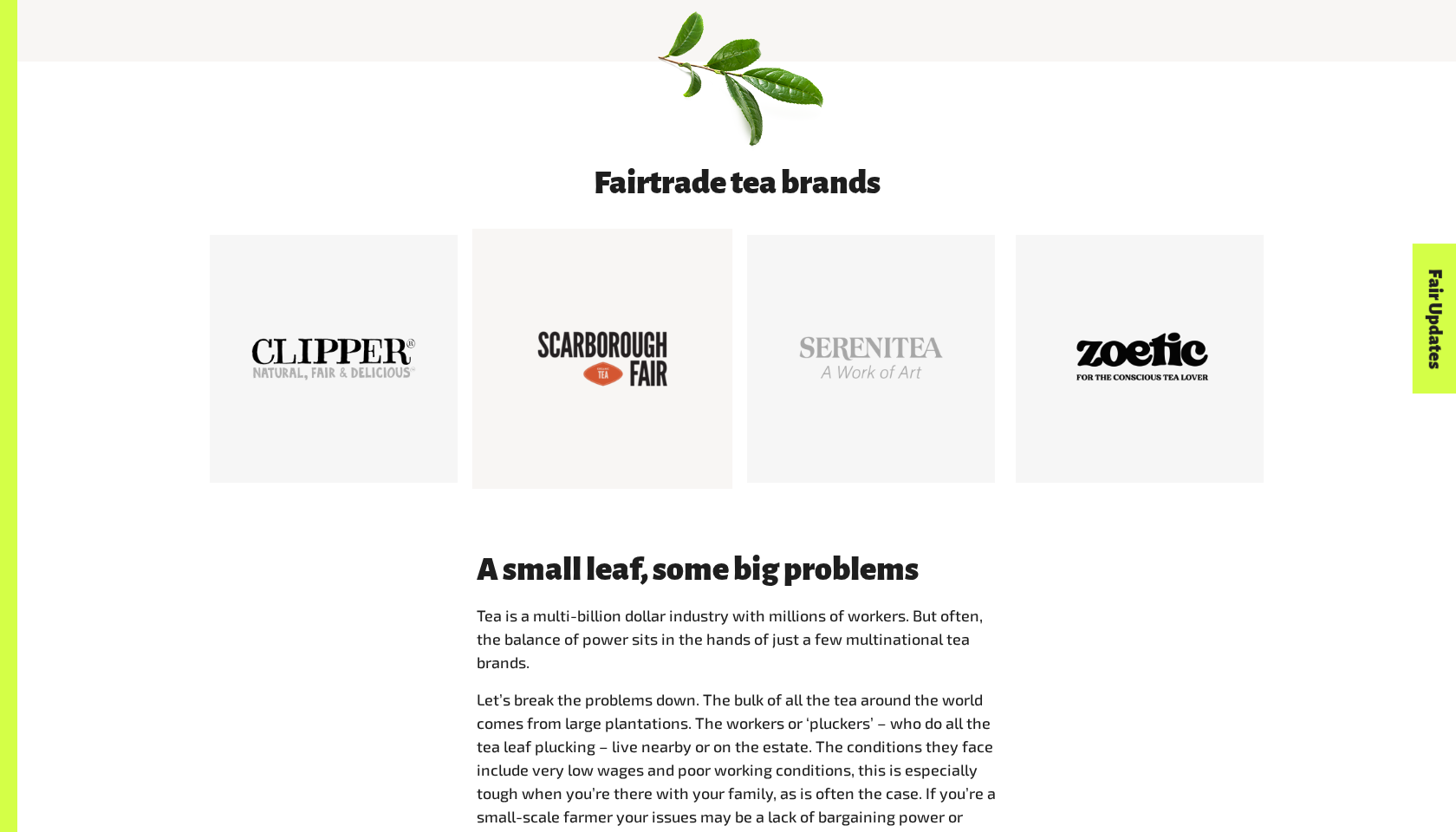
scroll to position [980, 0]
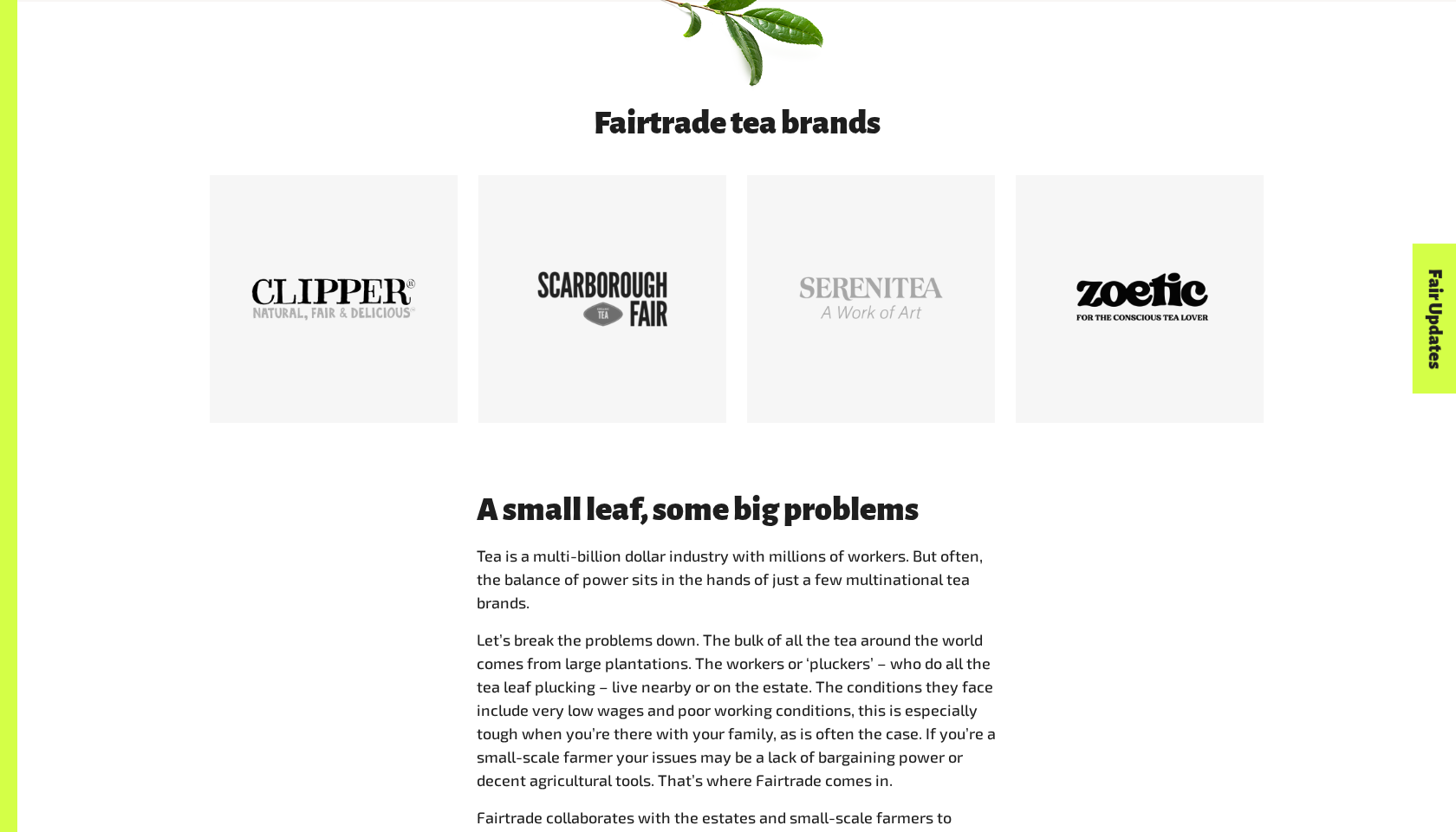
click at [380, 535] on div "A small leaf, some big problems Tea is a multi-billion dollar industry with mil…" at bounding box center [737, 726] width 1082 height 468
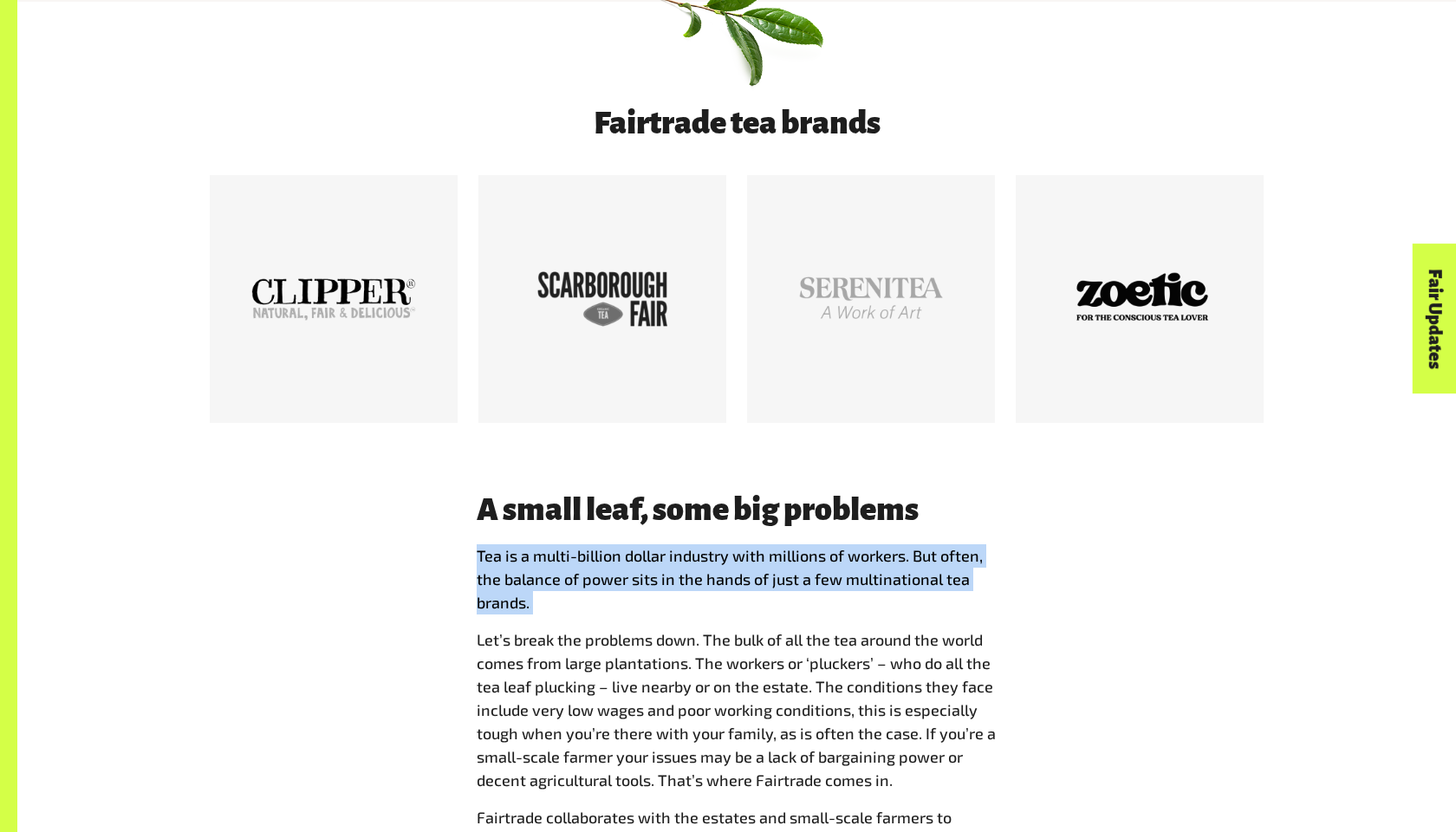
click at [380, 585] on div "A small leaf, some big problems Tea is a multi-billion dollar industry with mil…" at bounding box center [737, 726] width 1082 height 468
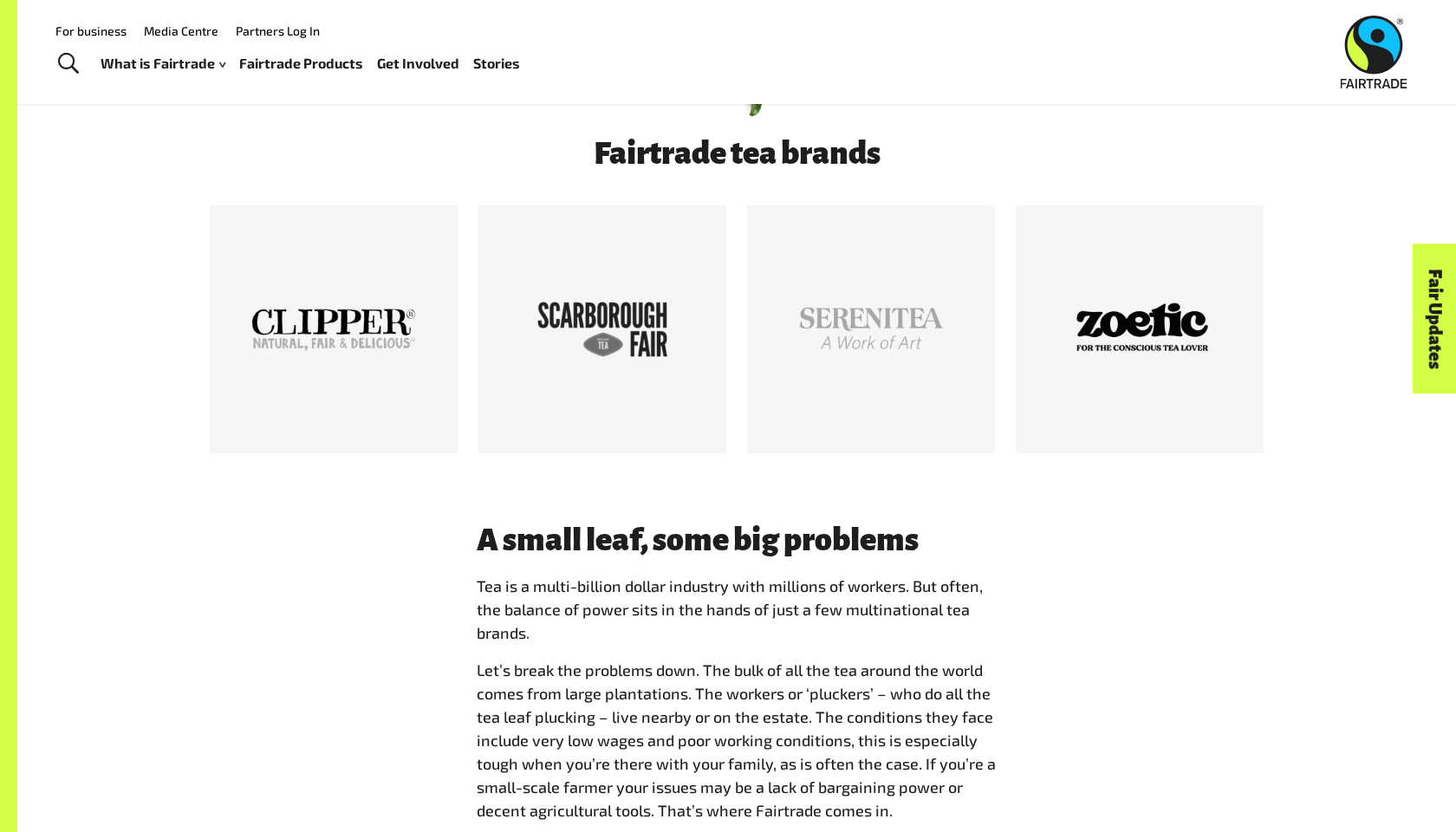
scroll to position [943, 0]
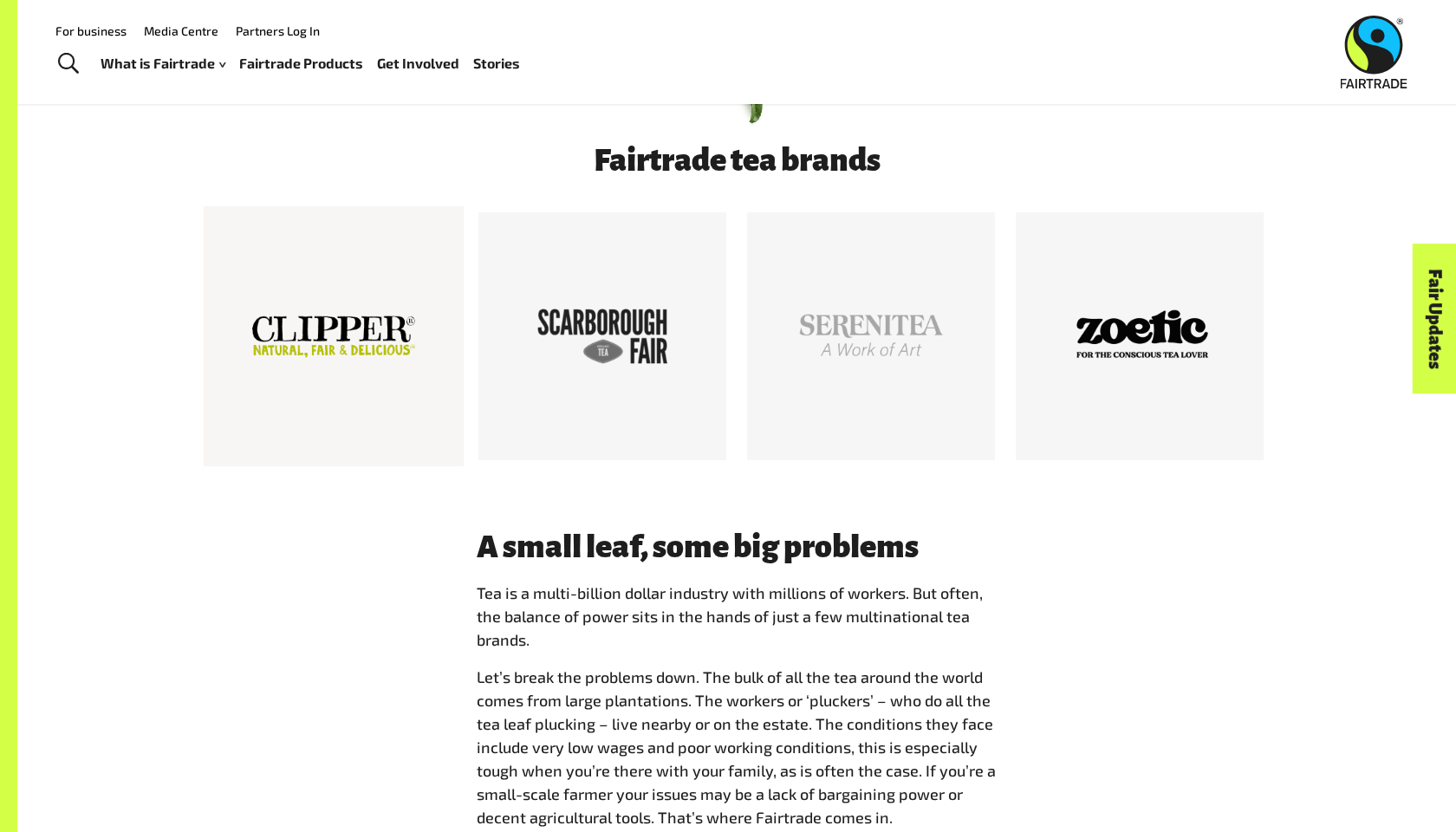
click at [314, 360] on div at bounding box center [334, 336] width 165 height 165
click at [228, 623] on div "A small leaf, some big problems Tea is a multi-billion dollar industry with mil…" at bounding box center [737, 763] width 1082 height 468
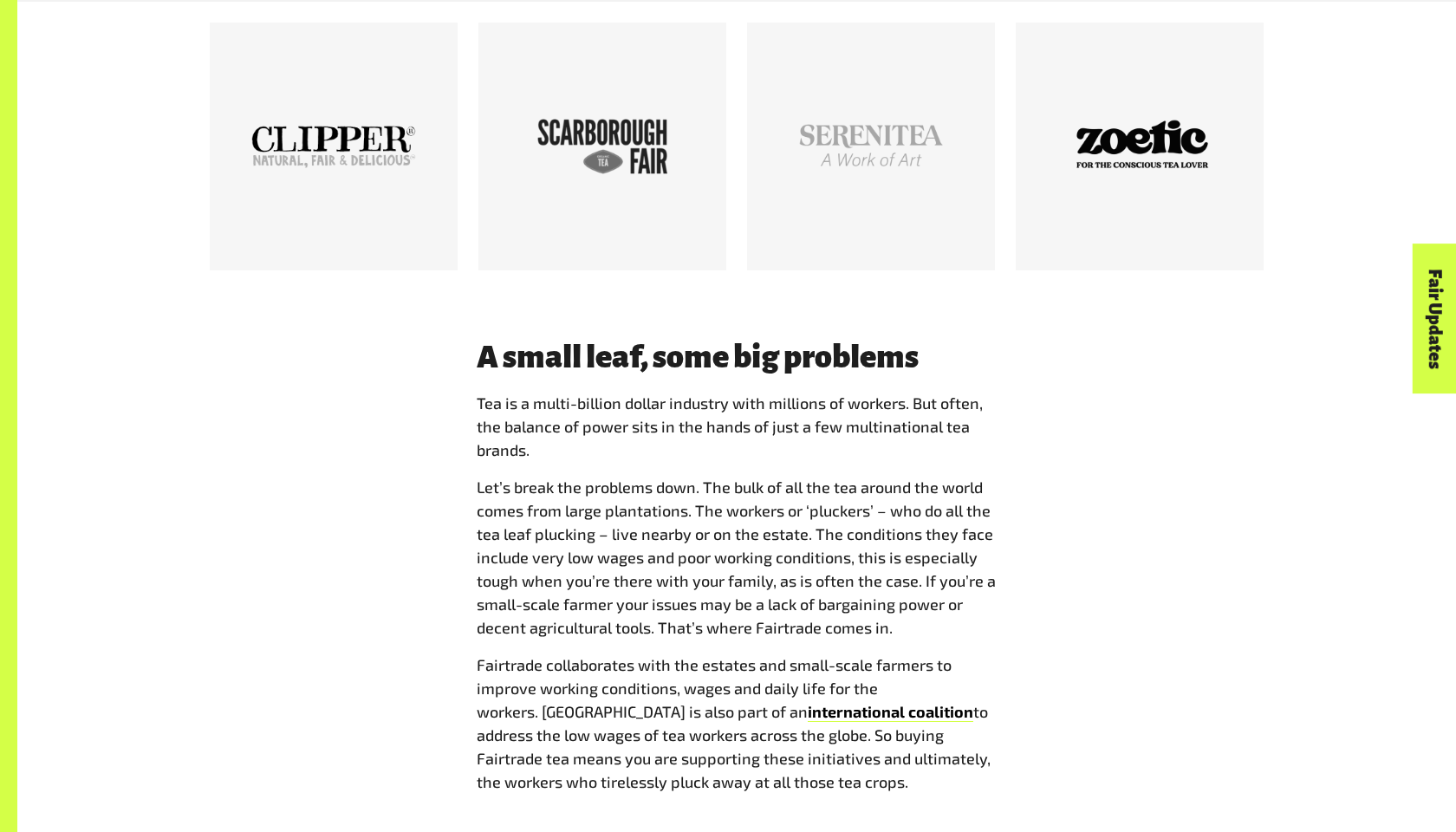
scroll to position [1138, 0]
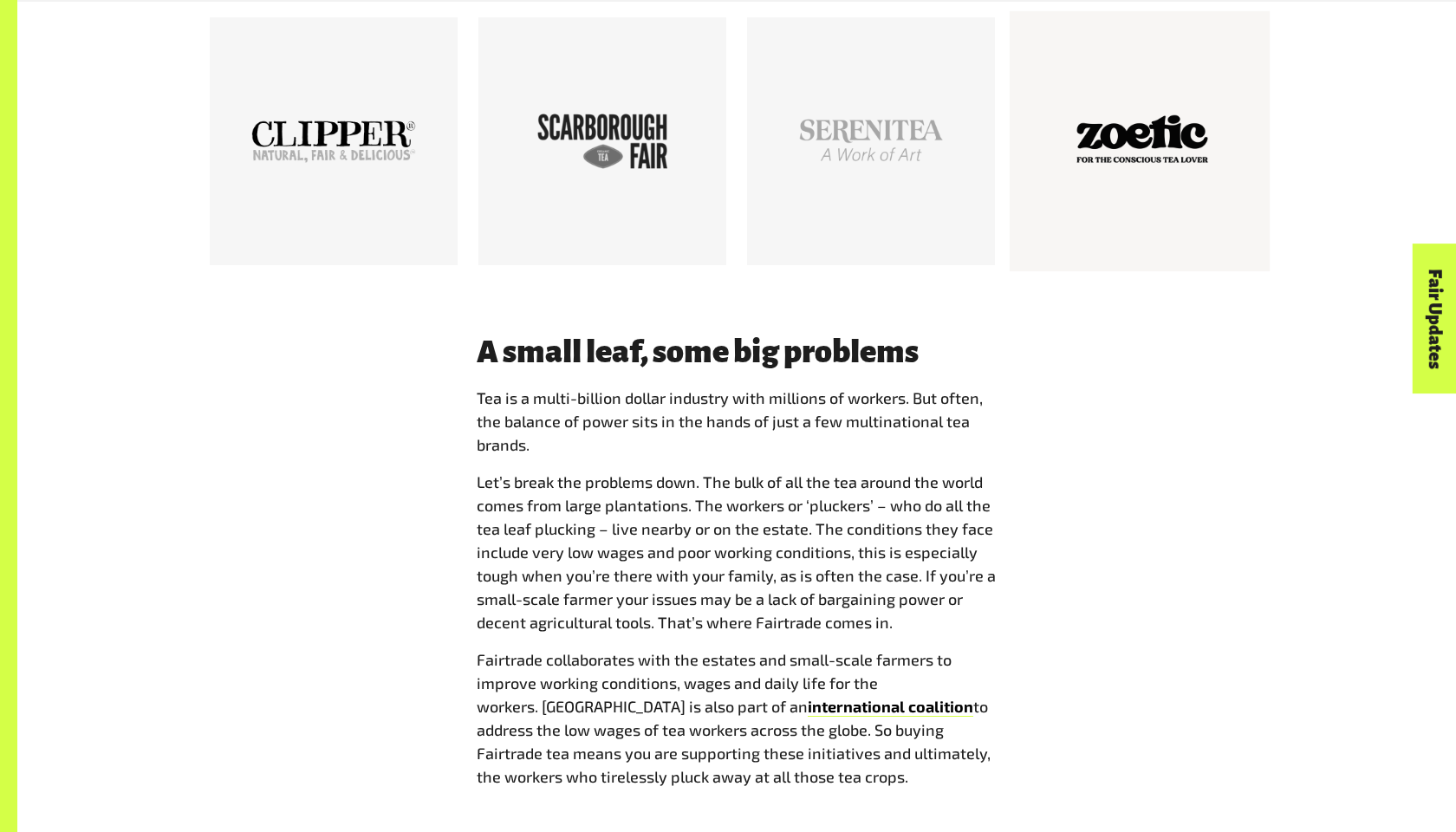
click at [1153, 158] on div at bounding box center [1140, 142] width 165 height 165
click at [424, 435] on div "A small leaf, some big problems Tea is a multi-billion dollar industry with mil…" at bounding box center [737, 568] width 1082 height 468
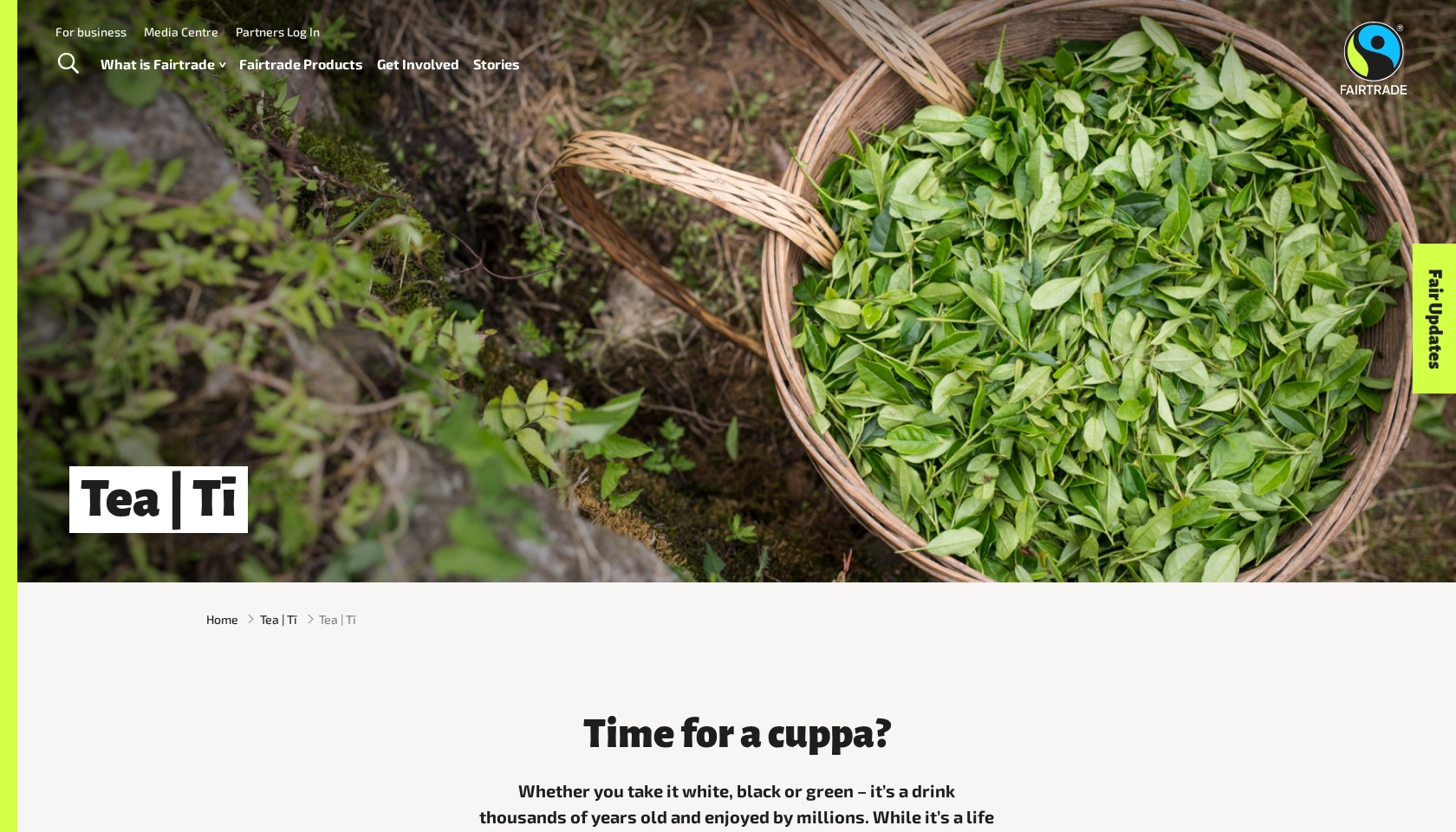
scroll to position [0, 0]
